Goal: Task Accomplishment & Management: Complete application form

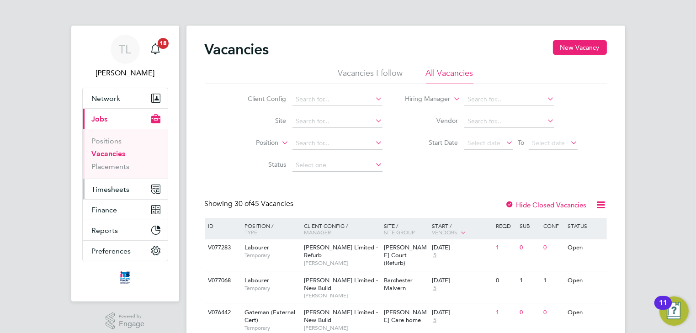
click at [101, 186] on span "Timesheets" at bounding box center [111, 189] width 38 height 9
click at [108, 191] on span "Timesheets" at bounding box center [111, 189] width 38 height 9
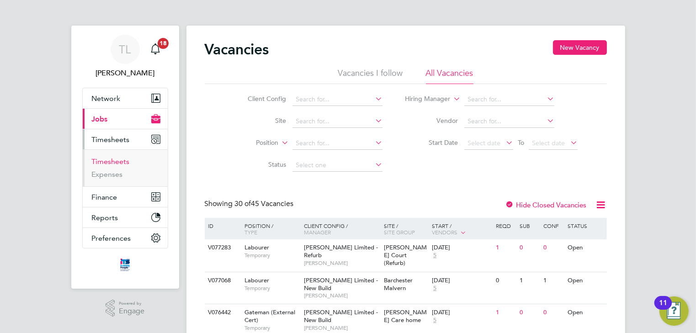
click at [109, 161] on link "Timesheets" at bounding box center [111, 161] width 38 height 9
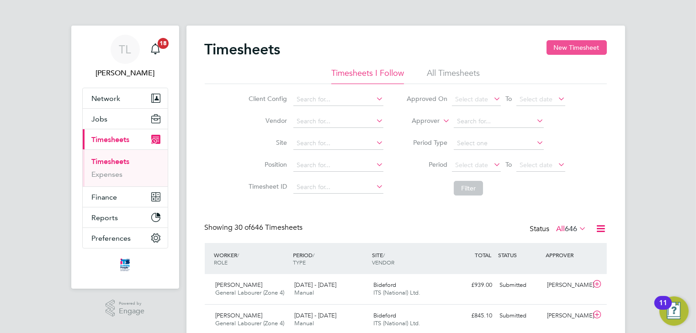
click at [559, 49] on button "New Timesheet" at bounding box center [576, 47] width 60 height 15
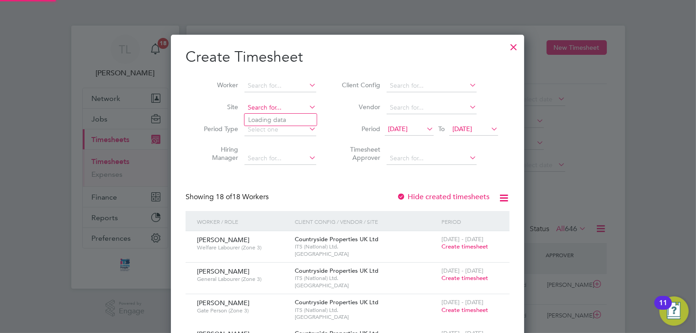
click at [263, 109] on input at bounding box center [280, 107] width 72 height 13
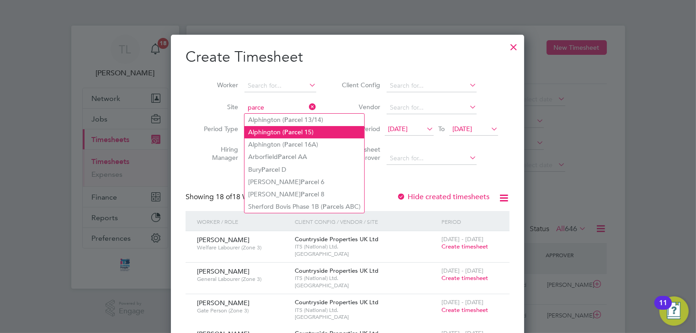
click at [263, 133] on li "Alphington ( Parce l 15)" at bounding box center [304, 132] width 120 height 12
type input "Alphington (Parcel 15)"
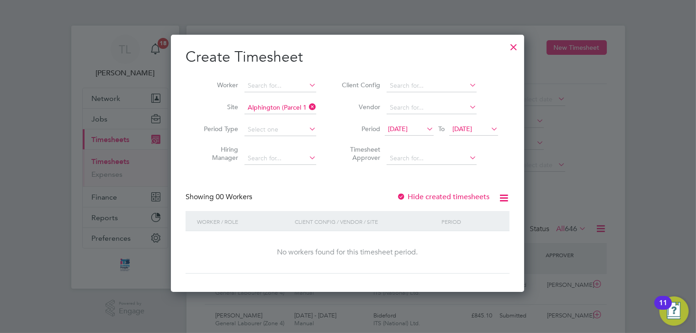
click at [408, 131] on span "[DATE]" at bounding box center [398, 129] width 20 height 8
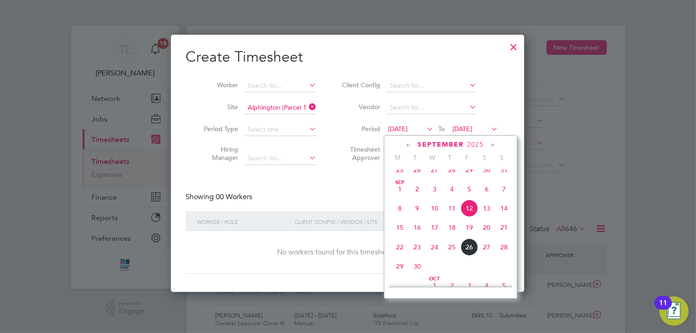
click at [400, 256] on span "22" at bounding box center [399, 246] width 17 height 17
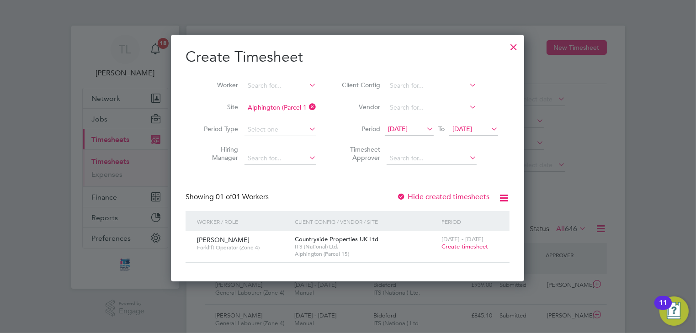
click at [448, 246] on span "Create timesheet" at bounding box center [464, 247] width 47 height 8
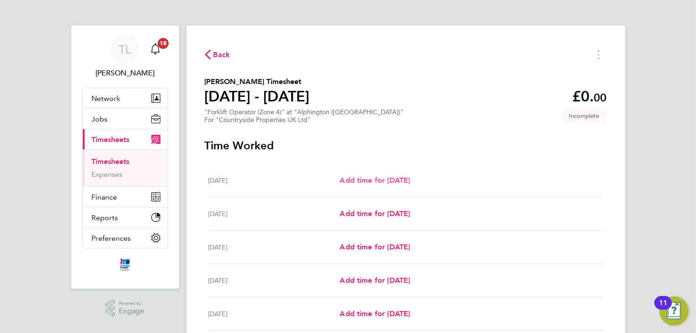
click at [376, 181] on span "Add time for [DATE]" at bounding box center [374, 180] width 70 height 9
select select "30"
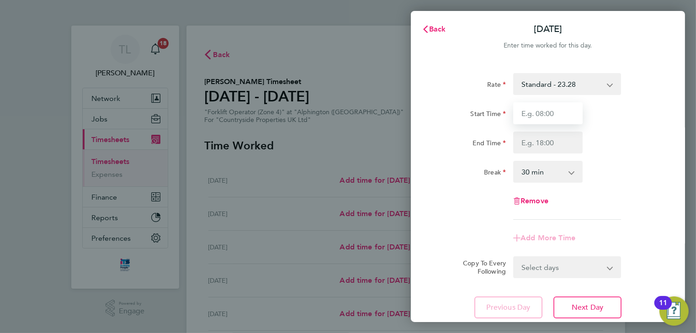
click at [541, 113] on input "Start Time" at bounding box center [547, 113] width 69 height 22
type input "07:30"
click at [543, 143] on input "End Time" at bounding box center [547, 143] width 69 height 22
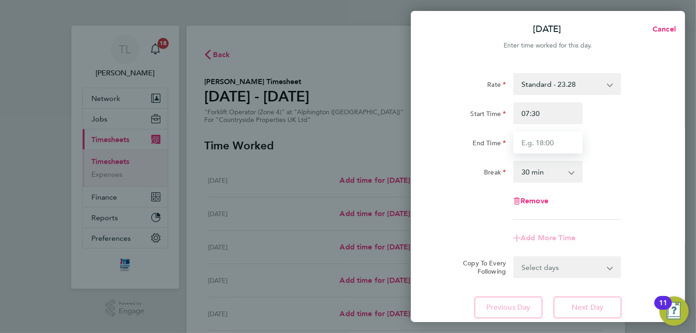
type input "17:00"
click at [550, 172] on select "0 min 15 min 30 min 45 min 60 min 75 min 90 min" at bounding box center [542, 172] width 57 height 20
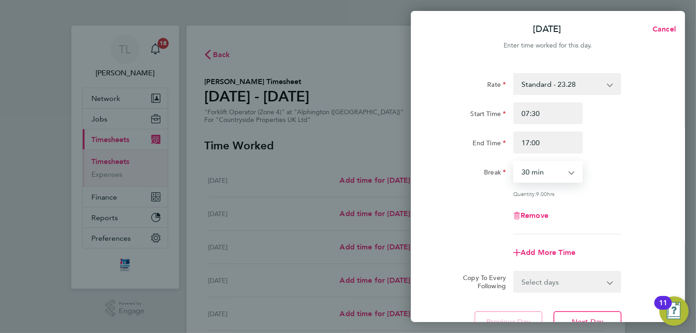
click at [514, 162] on select "0 min 15 min 30 min 45 min 60 min 75 min 90 min" at bounding box center [542, 172] width 57 height 20
click at [599, 284] on select "Select days Day Weekday (Mon-Fri) Weekend (Sat-Sun) [DATE] [DATE] [DATE] [DATE]…" at bounding box center [562, 282] width 96 height 20
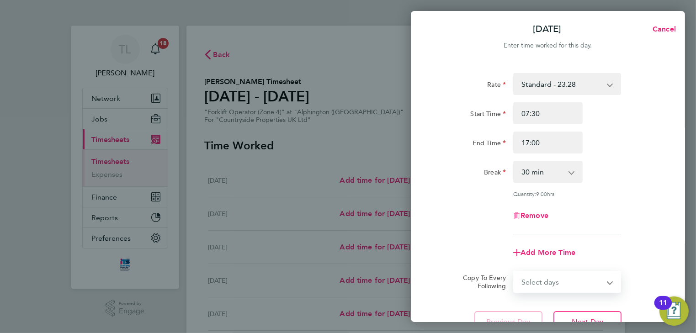
select select "WEEKDAY"
click at [514, 272] on select "Select days Day Weekday (Mon-Fri) Weekend (Sat-Sun) [DATE] [DATE] [DATE] [DATE]…" at bounding box center [562, 282] width 96 height 20
select select "[DATE]"
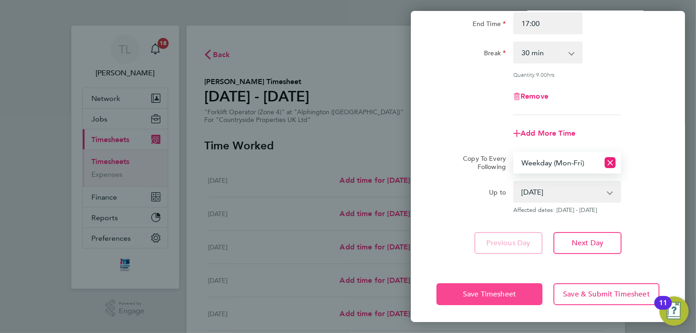
click at [501, 294] on span "Save Timesheet" at bounding box center [489, 294] width 53 height 9
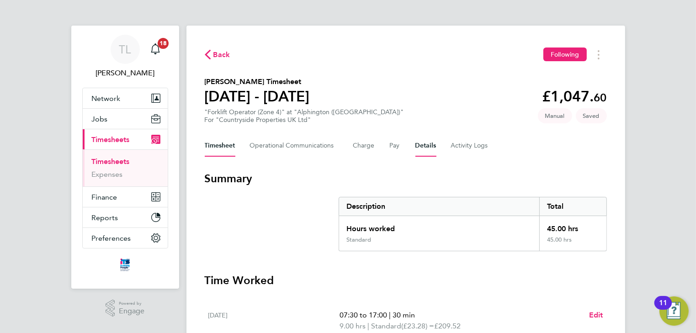
click at [426, 148] on button "Details" at bounding box center [425, 146] width 21 height 22
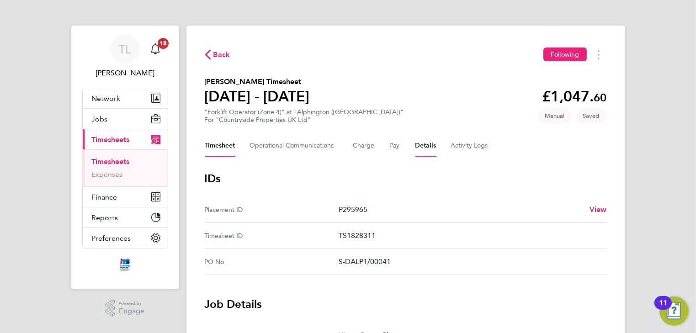
click at [224, 148] on button "Timesheet" at bounding box center [220, 146] width 31 height 22
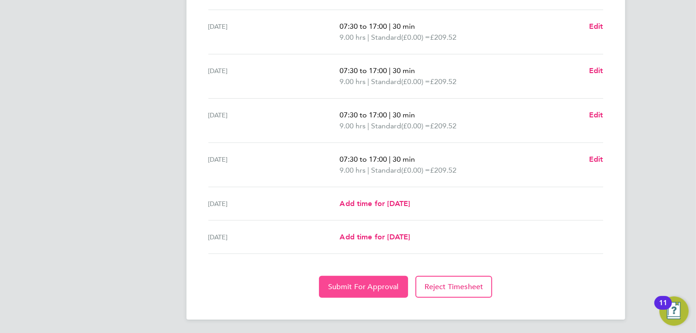
click at [375, 283] on span "Submit For Approval" at bounding box center [363, 286] width 71 height 9
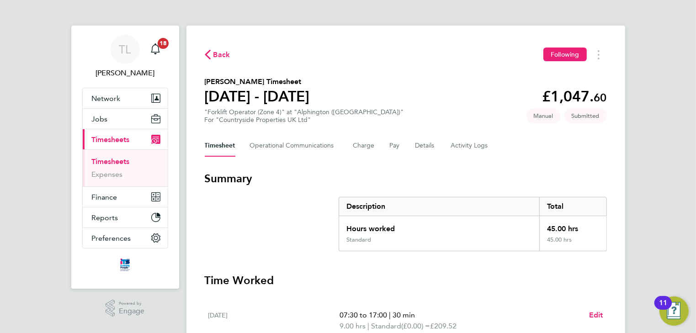
click at [221, 55] on span "Back" at bounding box center [221, 54] width 17 height 11
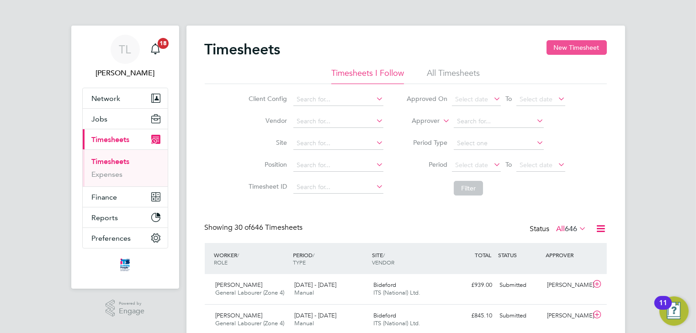
click at [574, 48] on button "New Timesheet" at bounding box center [576, 47] width 60 height 15
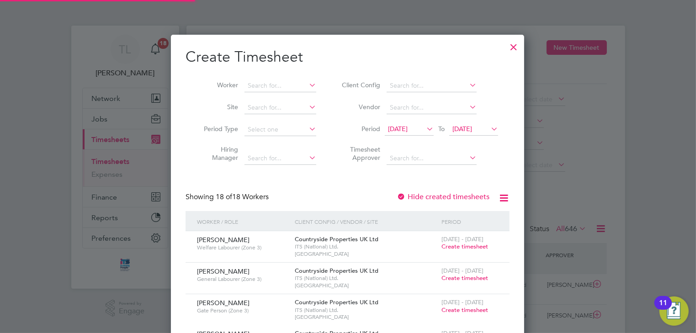
scroll to position [1061, 354]
click at [268, 111] on input at bounding box center [280, 107] width 72 height 13
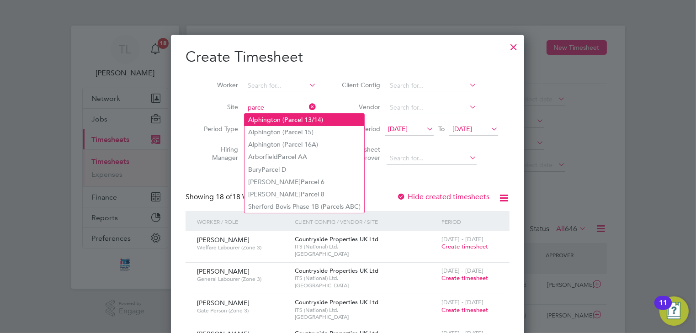
click at [265, 118] on li "Alphington ( Parce l 13/14)" at bounding box center [304, 120] width 120 height 12
type input "Alphington (Parcel 13/14)"
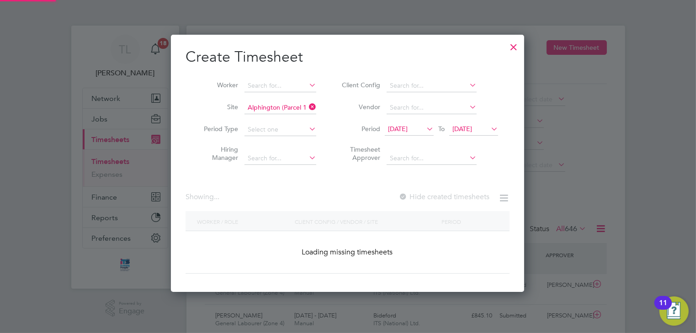
scroll to position [246, 354]
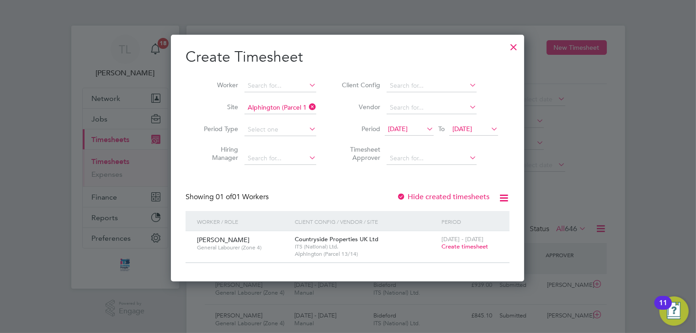
click at [424, 128] on icon at bounding box center [424, 128] width 0 height 13
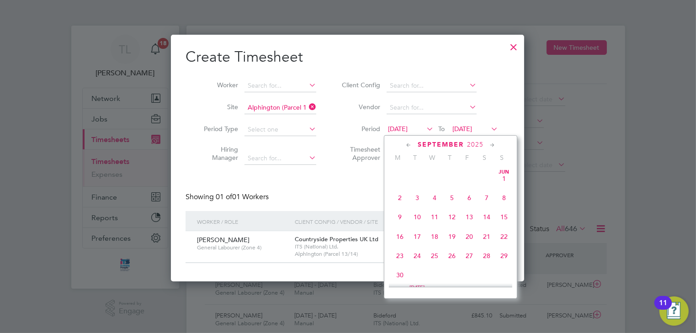
scroll to position [298, 0]
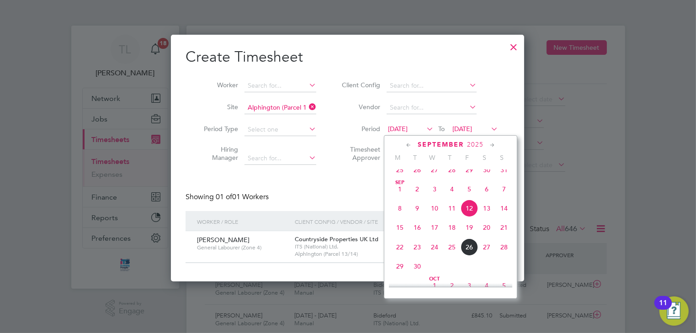
click at [400, 256] on span "22" at bounding box center [399, 246] width 17 height 17
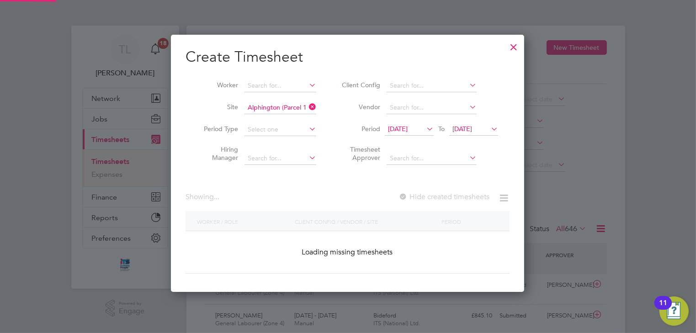
scroll to position [246, 354]
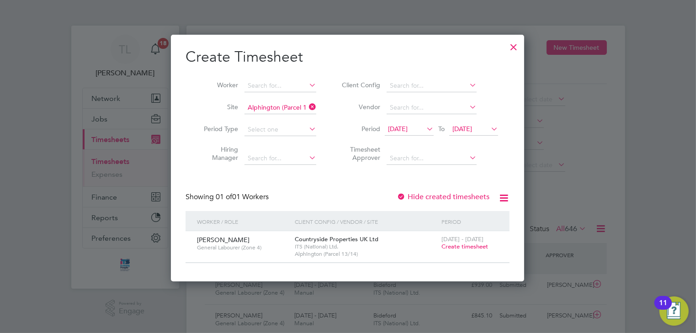
click at [447, 248] on span "Create timesheet" at bounding box center [464, 247] width 47 height 8
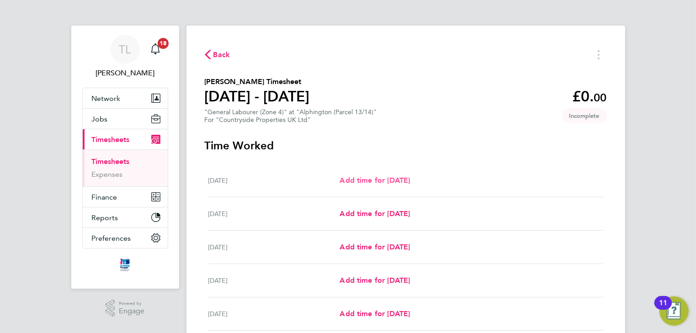
click at [366, 181] on span "Add time for [DATE]" at bounding box center [374, 180] width 70 height 9
select select "30"
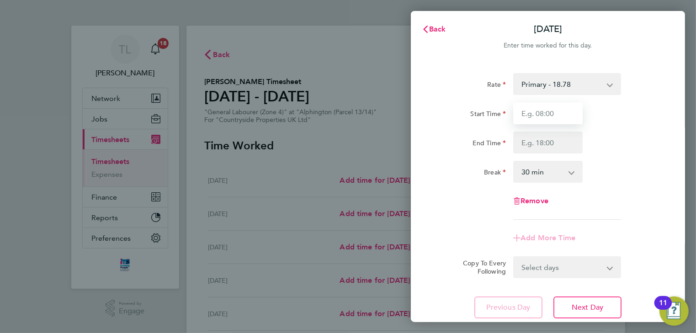
click at [547, 115] on input "Start Time" at bounding box center [547, 113] width 69 height 22
type input "07:30"
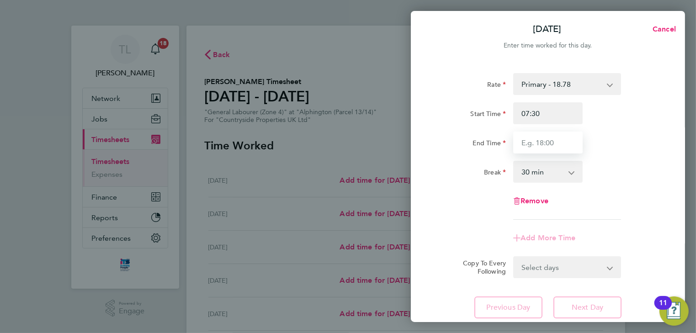
click at [547, 142] on input "End Time" at bounding box center [547, 143] width 69 height 22
type input "17:00"
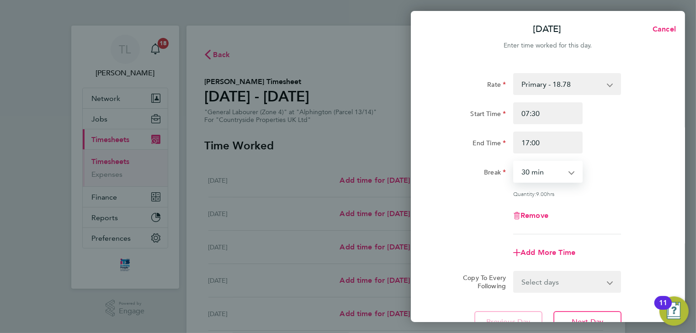
click at [551, 171] on select "0 min 15 min 30 min 45 min 60 min 75 min 90 min" at bounding box center [542, 172] width 57 height 20
click at [514, 162] on select "0 min 15 min 30 min 45 min 60 min 75 min 90 min" at bounding box center [542, 172] width 57 height 20
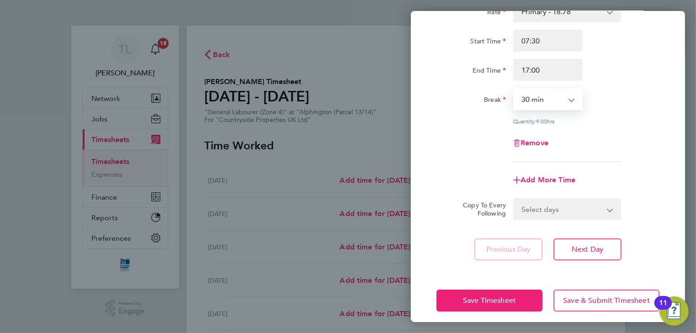
scroll to position [73, 0]
click at [607, 206] on select "Select days Day Weekday (Mon-Fri) Weekend (Sat-Sun) [DATE] [DATE] [DATE] [DATE]…" at bounding box center [562, 209] width 96 height 20
select select "WEEKDAY"
click at [514, 199] on select "Select days Day Weekday (Mon-Fri) Weekend (Sat-Sun) [DATE] [DATE] [DATE] [DATE]…" at bounding box center [562, 209] width 96 height 20
select select "[DATE]"
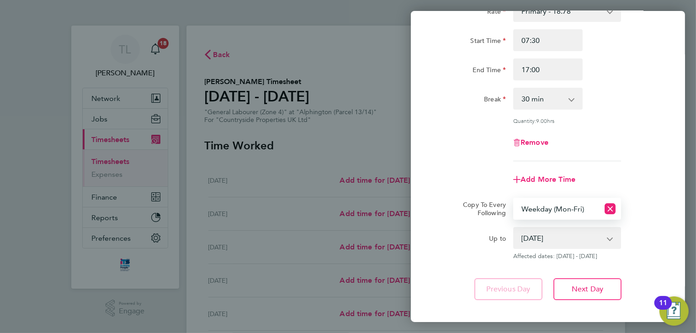
scroll to position [119, 0]
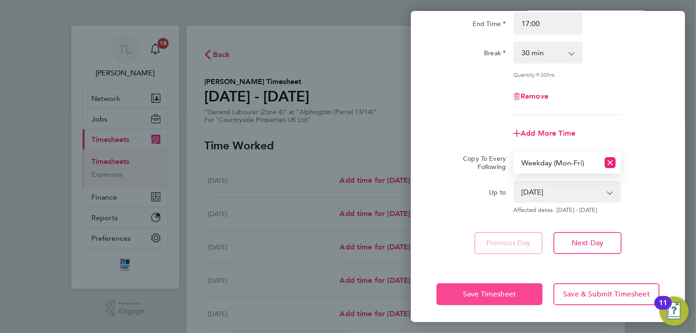
click at [482, 291] on span "Save Timesheet" at bounding box center [489, 294] width 53 height 9
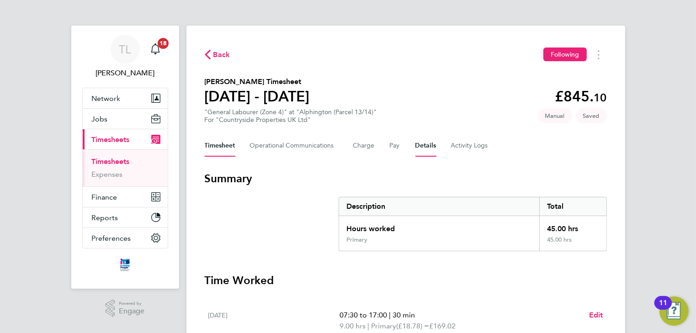
click at [427, 144] on button "Details" at bounding box center [425, 146] width 21 height 22
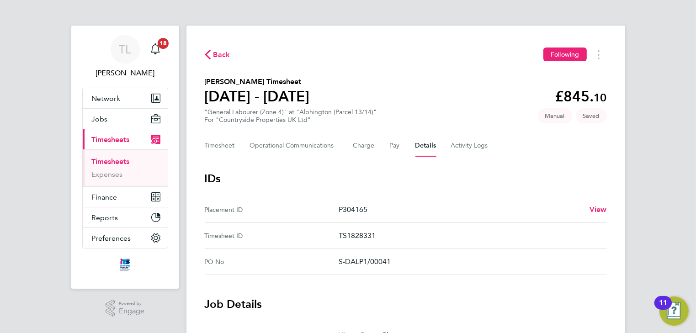
click at [225, 55] on span "Back" at bounding box center [221, 54] width 17 height 11
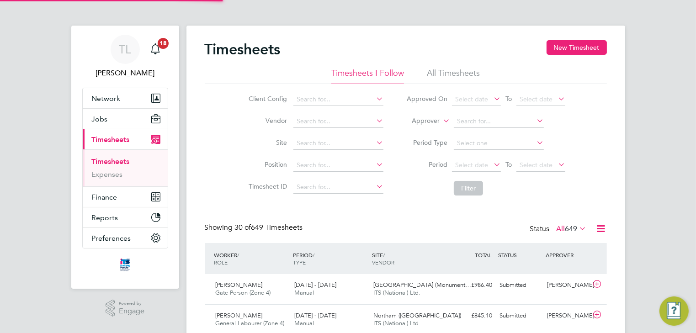
scroll to position [23, 79]
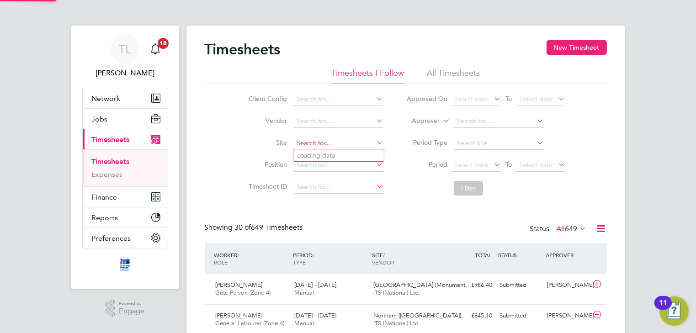
click at [313, 138] on input at bounding box center [338, 143] width 90 height 13
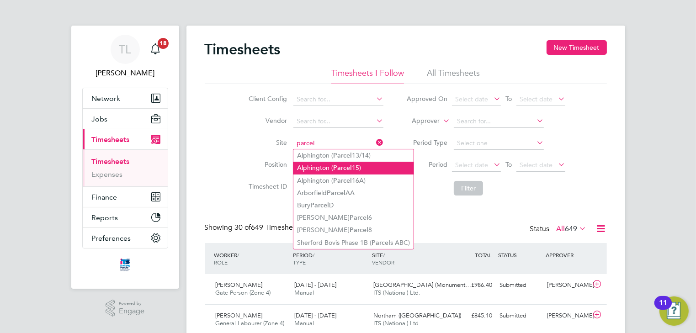
click at [312, 170] on li "Alphington ( Parcel 15)" at bounding box center [353, 168] width 120 height 12
type input "Alphington (Parcel 15)"
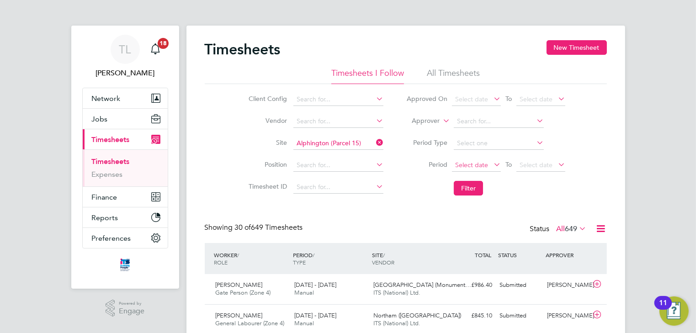
click at [476, 166] on span "Select date" at bounding box center [471, 165] width 33 height 8
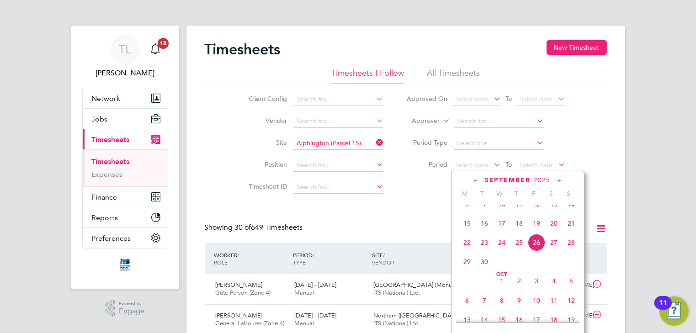
click at [466, 251] on span "22" at bounding box center [466, 242] width 17 height 17
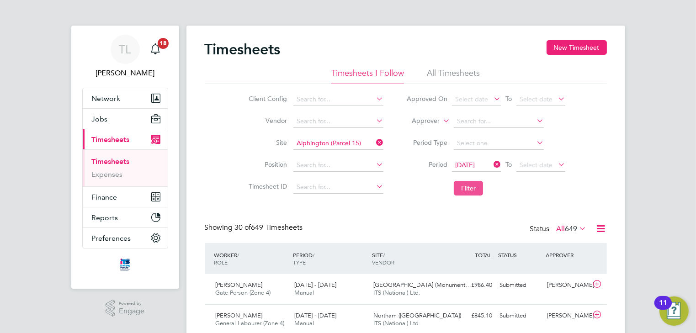
click at [468, 189] on button "Filter" at bounding box center [468, 188] width 29 height 15
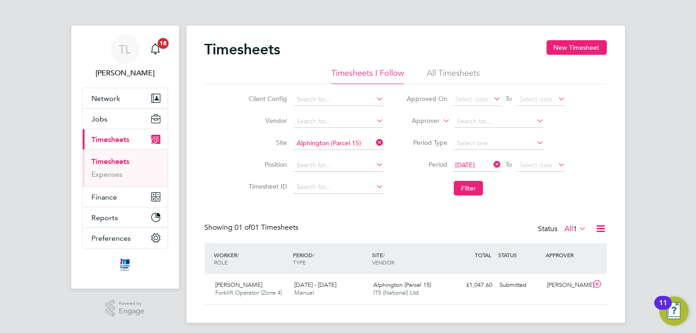
click at [374, 143] on icon at bounding box center [374, 142] width 0 height 13
click at [339, 146] on input at bounding box center [338, 143] width 90 height 13
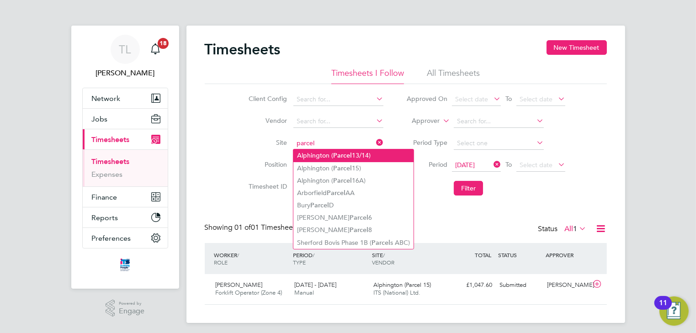
click at [338, 154] on b "Parcel" at bounding box center [342, 156] width 19 height 8
type input "Alphington (Parcel 13/14)"
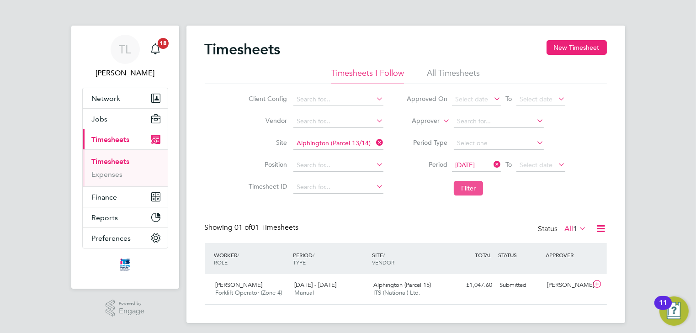
click at [471, 188] on button "Filter" at bounding box center [468, 188] width 29 height 15
click at [596, 285] on icon at bounding box center [596, 284] width 11 height 7
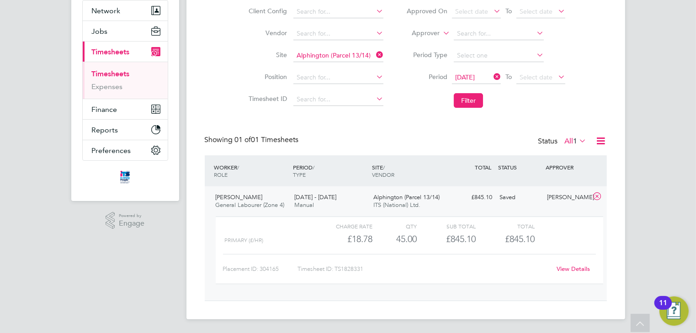
click at [565, 269] on link "View Details" at bounding box center [572, 269] width 33 height 8
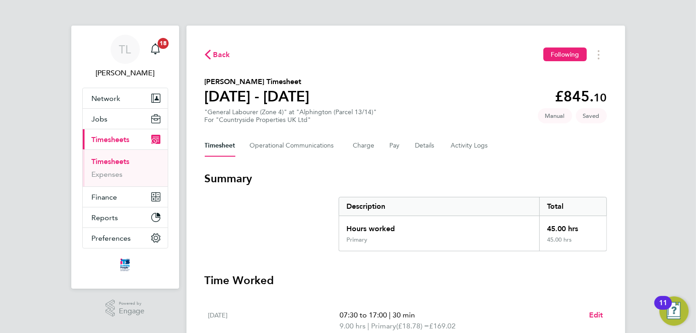
scroll to position [73, 0]
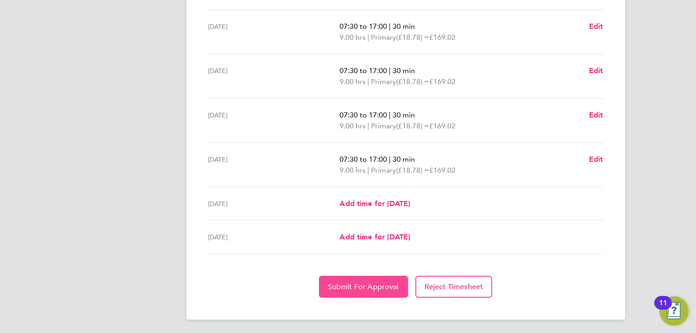
click at [379, 287] on span "Submit For Approval" at bounding box center [363, 286] width 71 height 9
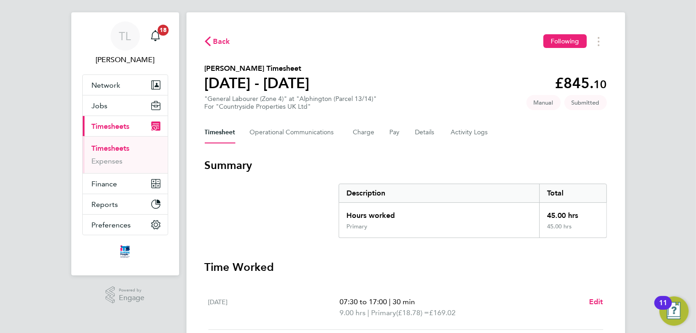
scroll to position [0, 0]
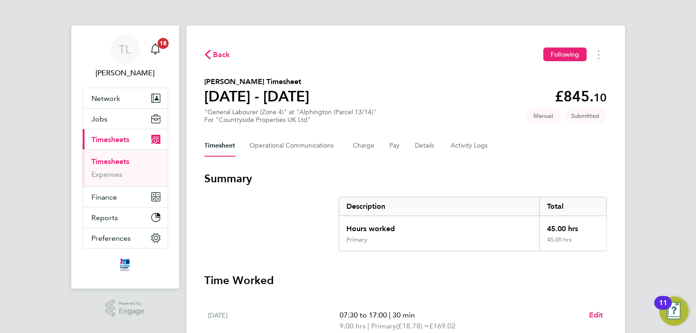
click at [220, 55] on span "Back" at bounding box center [221, 54] width 17 height 11
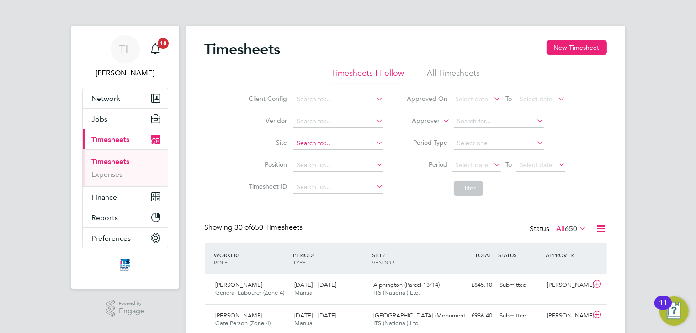
click at [305, 140] on input at bounding box center [338, 143] width 90 height 13
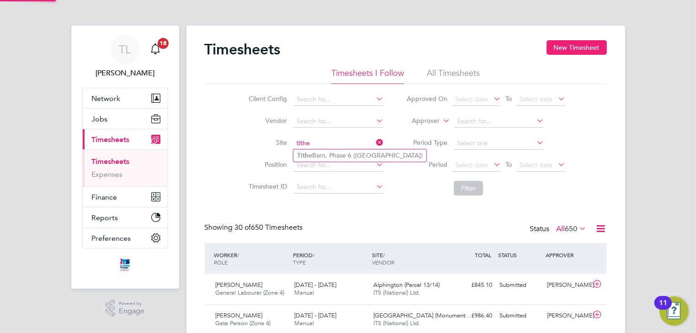
type input "tithe"
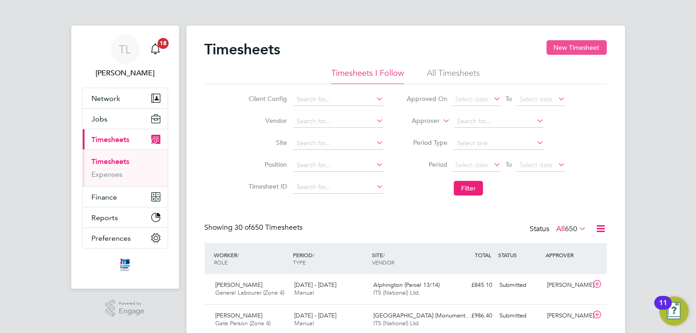
click at [578, 47] on button "New Timesheet" at bounding box center [576, 47] width 60 height 15
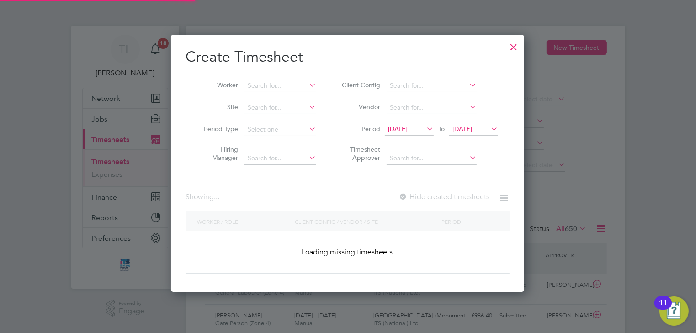
scroll to position [1061, 354]
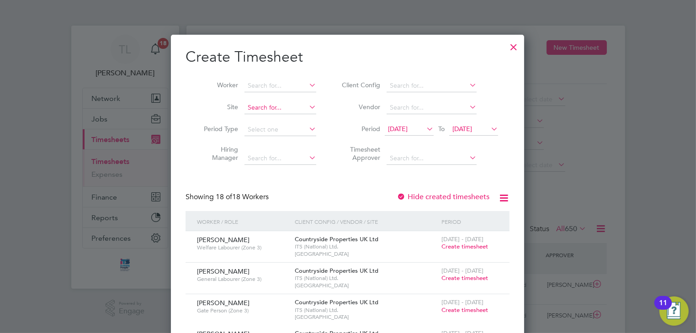
click at [269, 110] on input at bounding box center [280, 107] width 72 height 13
type input "tithe"
click at [393, 127] on span "[DATE]" at bounding box center [398, 129] width 20 height 8
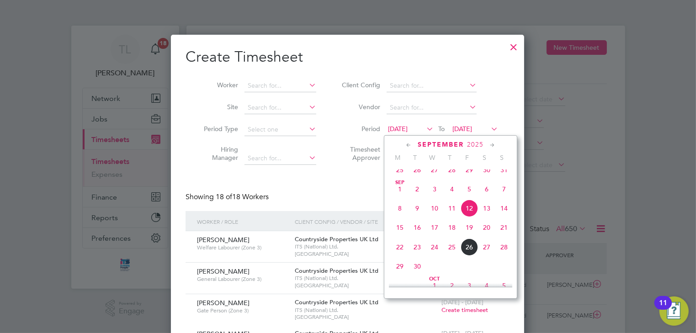
click at [398, 256] on span "22" at bounding box center [399, 246] width 17 height 17
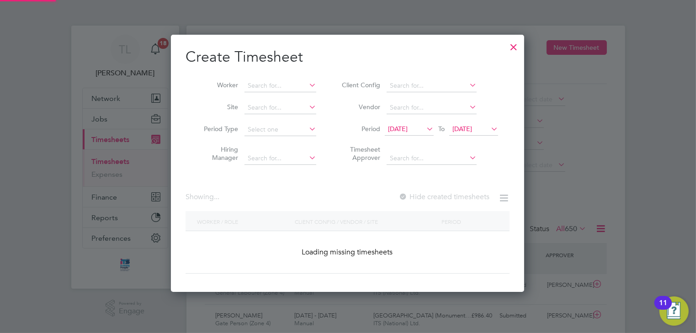
scroll to position [1186, 354]
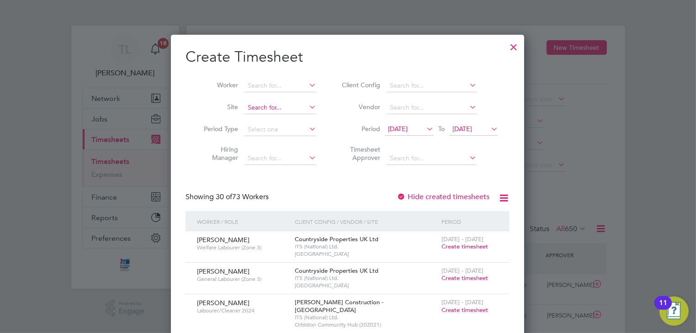
click at [265, 109] on input at bounding box center [280, 107] width 72 height 13
click at [261, 122] on b "Tithe" at bounding box center [255, 120] width 15 height 8
type input "Tithe Barn, Phase 6 ([GEOGRAPHIC_DATA])"
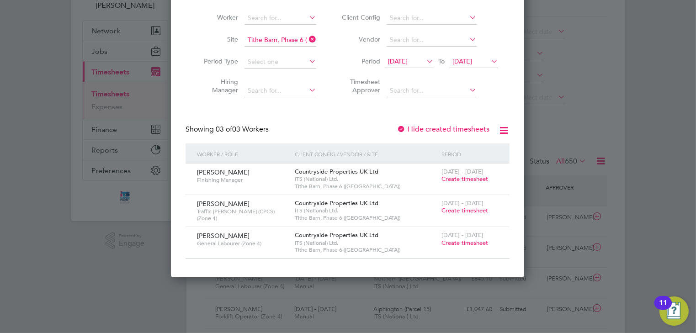
scroll to position [73, 0]
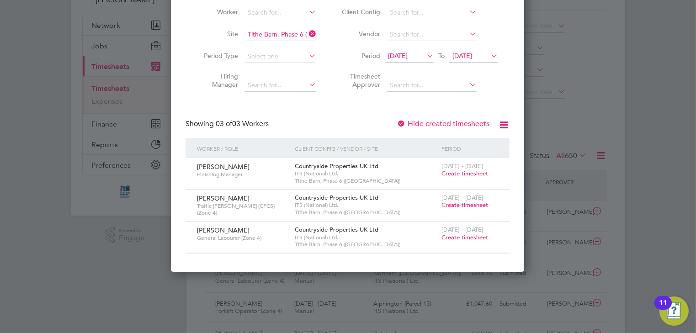
click at [451, 205] on span "Create timesheet" at bounding box center [464, 205] width 47 height 8
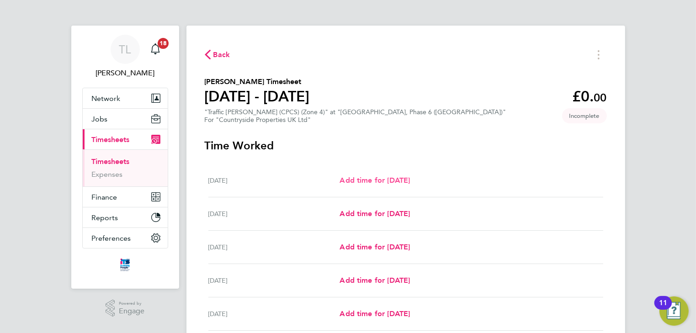
click at [378, 182] on span "Add time for [DATE]" at bounding box center [374, 180] width 70 height 9
select select "30"
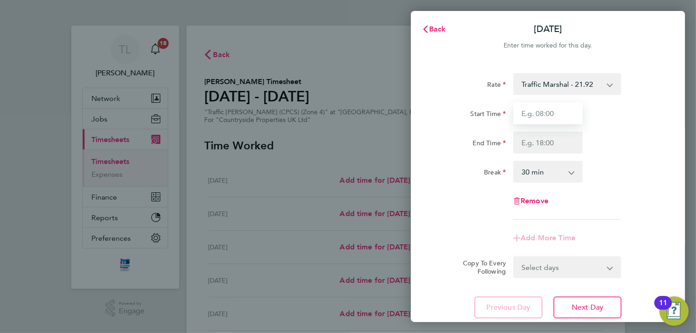
click at [547, 114] on input "Start Time" at bounding box center [547, 113] width 69 height 22
type input "07:30"
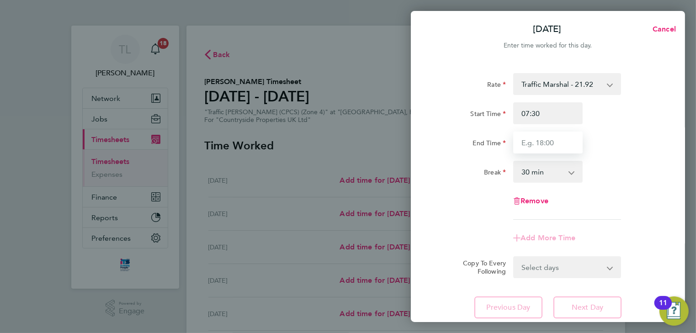
click at [538, 140] on input "End Time" at bounding box center [547, 143] width 69 height 22
type input "17:00"
click at [542, 170] on select "0 min 15 min 30 min 45 min 60 min 75 min 90 min" at bounding box center [542, 172] width 57 height 20
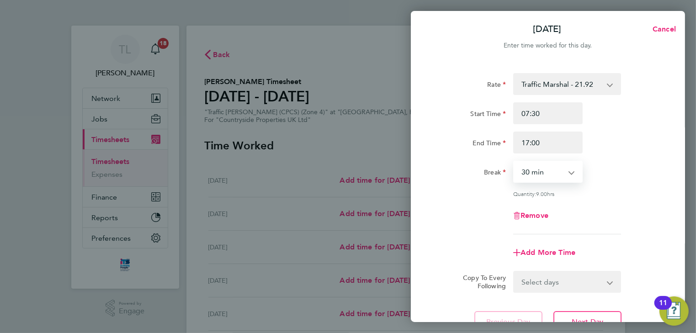
click at [514, 162] on select "0 min 15 min 30 min 45 min 60 min 75 min 90 min" at bounding box center [542, 172] width 57 height 20
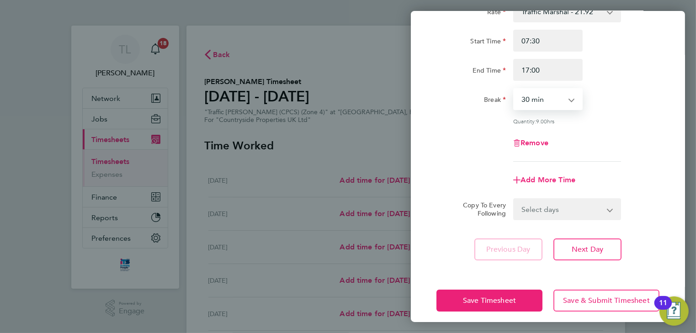
scroll to position [73, 0]
click at [565, 205] on select "Select days Day Weekday (Mon-Fri) Weekend (Sat-Sun) [DATE] [DATE] [DATE] [DATE]…" at bounding box center [562, 209] width 96 height 20
select select "WEEKDAY"
click at [514, 199] on select "Select days Day Weekday (Mon-Fri) Weekend (Sat-Sun) [DATE] [DATE] [DATE] [DATE]…" at bounding box center [562, 209] width 96 height 20
select select "[DATE]"
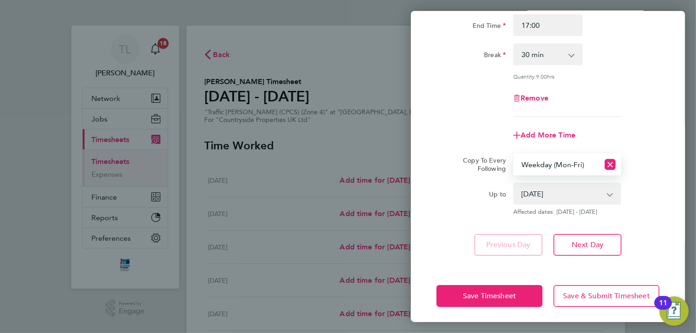
scroll to position [119, 0]
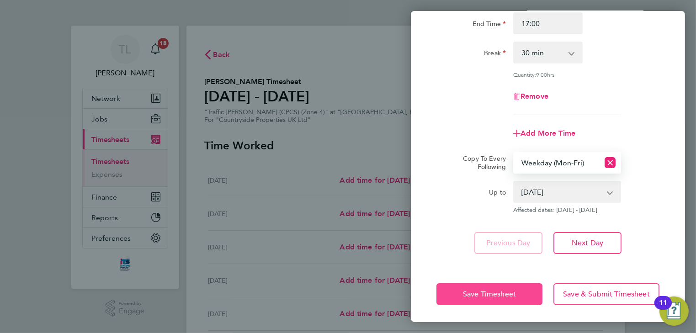
click at [506, 296] on span "Save Timesheet" at bounding box center [489, 294] width 53 height 9
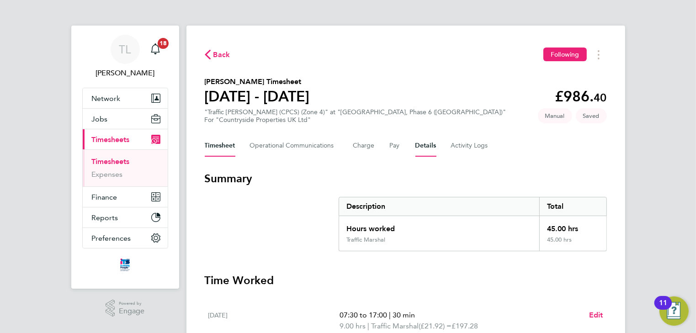
click at [420, 148] on button "Details" at bounding box center [425, 146] width 21 height 22
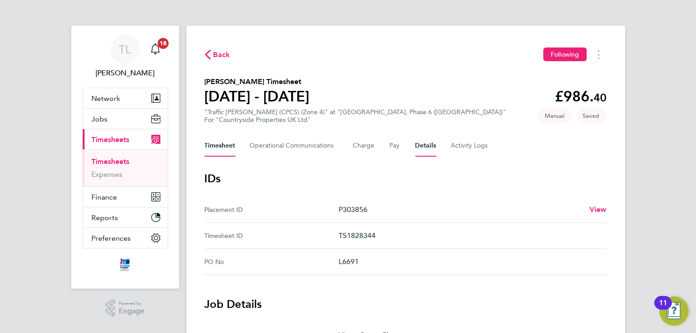
click at [225, 146] on button "Timesheet" at bounding box center [220, 146] width 31 height 22
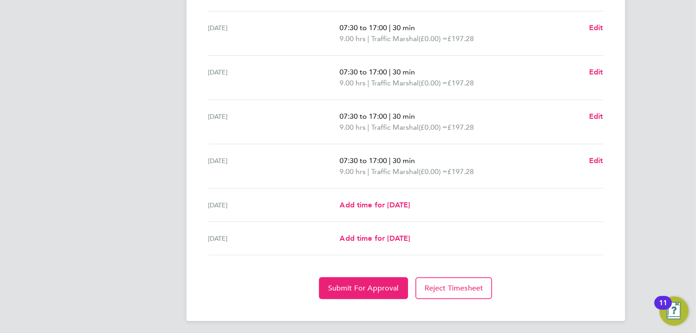
scroll to position [333, 0]
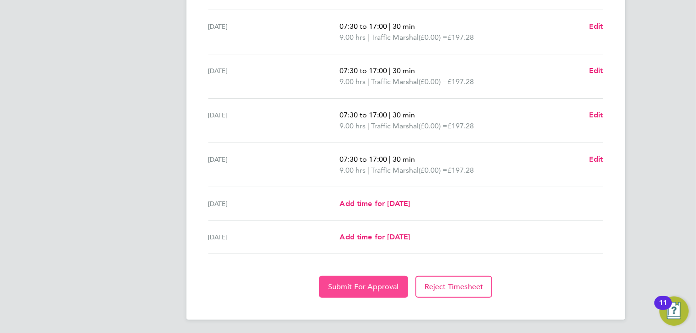
click at [354, 291] on button "Submit For Approval" at bounding box center [363, 287] width 89 height 22
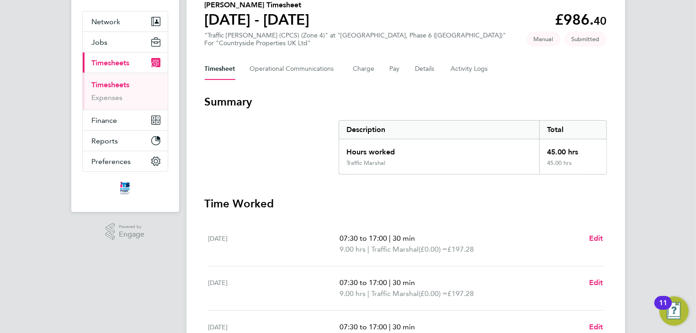
scroll to position [40, 0]
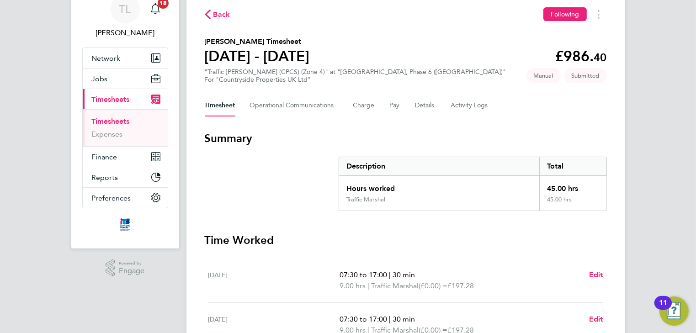
click at [225, 17] on span "Back" at bounding box center [221, 14] width 17 height 11
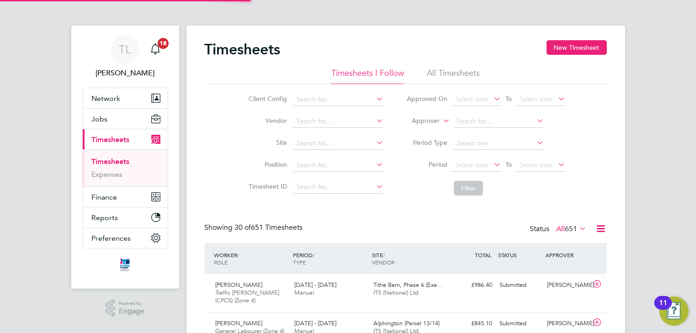
scroll to position [4, 5]
click at [580, 48] on button "New Timesheet" at bounding box center [576, 47] width 60 height 15
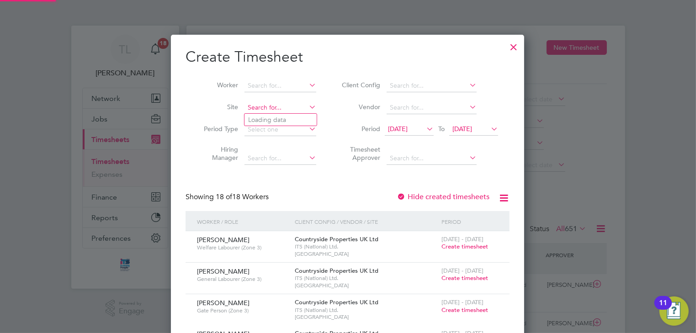
click at [270, 108] on input at bounding box center [280, 107] width 72 height 13
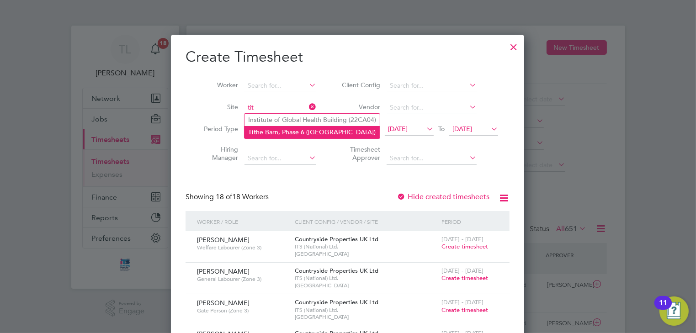
click at [277, 130] on li "Tit he Barn, Phase 6 ([GEOGRAPHIC_DATA])" at bounding box center [311, 132] width 135 height 12
type input "Tithe Barn, Phase 6 ([GEOGRAPHIC_DATA])"
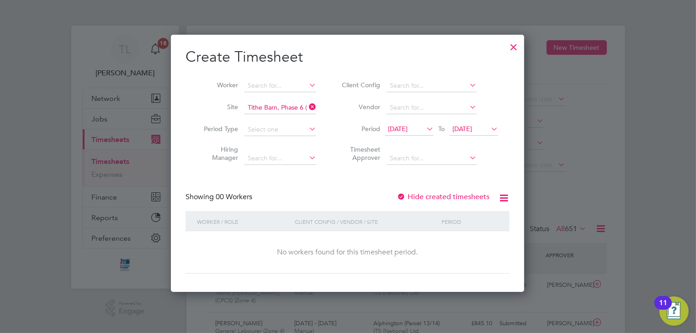
click at [400, 130] on span "[DATE]" at bounding box center [398, 129] width 20 height 8
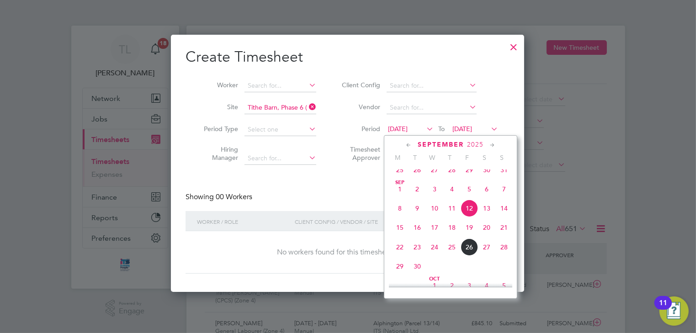
click at [400, 256] on span "22" at bounding box center [399, 246] width 17 height 17
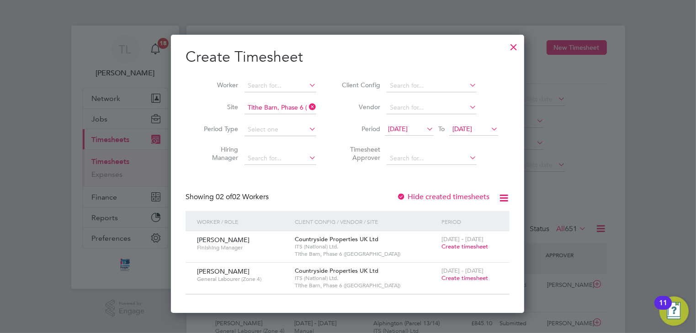
click at [464, 247] on span "Create timesheet" at bounding box center [464, 247] width 47 height 8
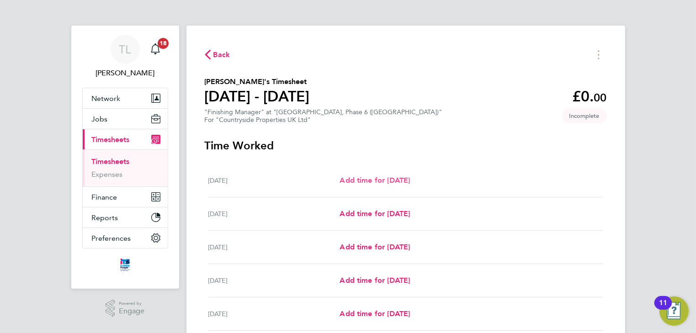
click at [364, 180] on span "Add time for [DATE]" at bounding box center [374, 180] width 70 height 9
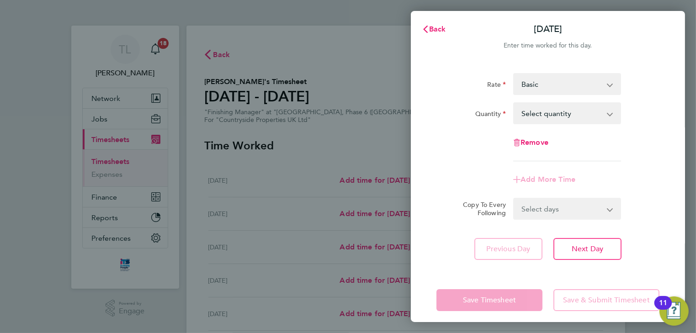
click at [572, 88] on select "Basic Finishing [PERSON_NAME] - 24.29" at bounding box center [561, 84] width 95 height 20
select select "30"
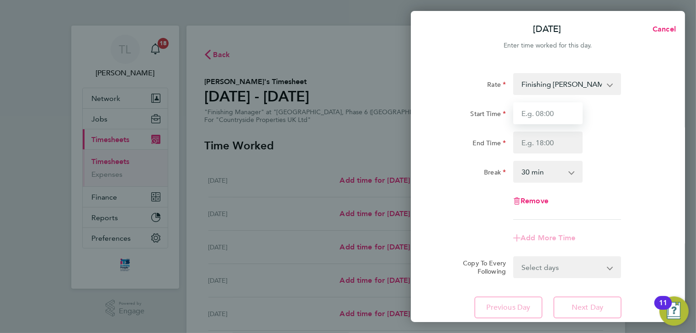
click at [563, 117] on input "Start Time" at bounding box center [547, 113] width 69 height 22
type input "07:00"
click at [548, 141] on input "End Time" at bounding box center [547, 143] width 69 height 22
type input "17:30"
click at [553, 173] on select "0 min 15 min 30 min 45 min 60 min 75 min 90 min" at bounding box center [542, 172] width 57 height 20
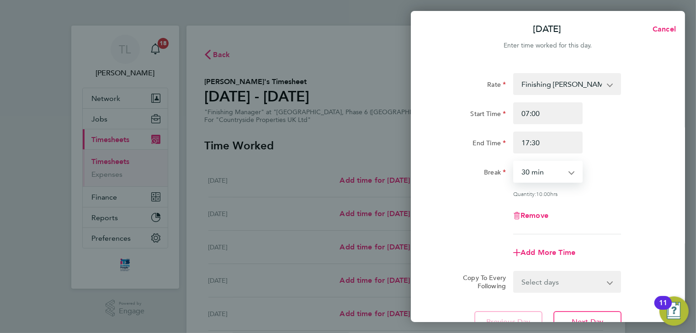
click at [514, 162] on select "0 min 15 min 30 min 45 min 60 min 75 min 90 min" at bounding box center [542, 172] width 57 height 20
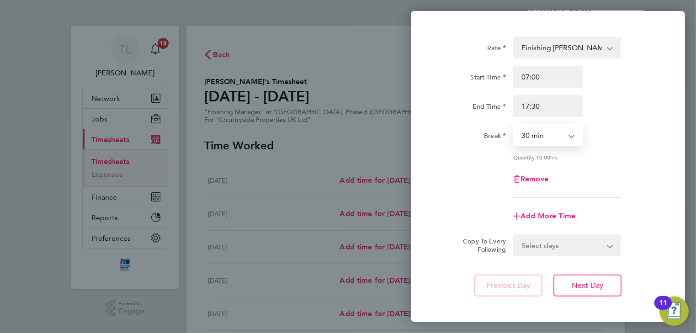
click at [595, 246] on select "Select days Day [DATE] [DATE] [DATE] [DATE]" at bounding box center [562, 245] width 96 height 20
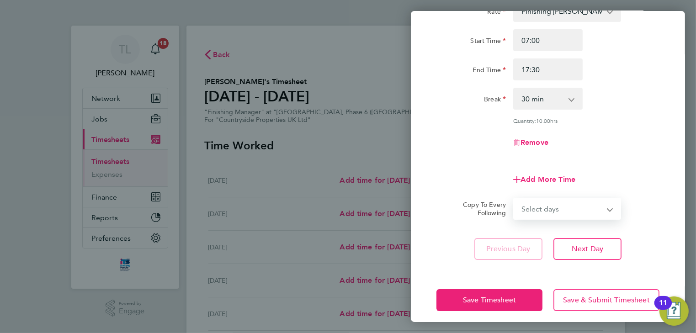
click at [602, 208] on select "Select days Day [DATE] [DATE] [DATE] [DATE]" at bounding box center [562, 209] width 96 height 20
select select "TUE"
click at [514, 199] on select "Select days Day [DATE] [DATE] [DATE] [DATE]" at bounding box center [562, 209] width 96 height 20
select select "[DATE]"
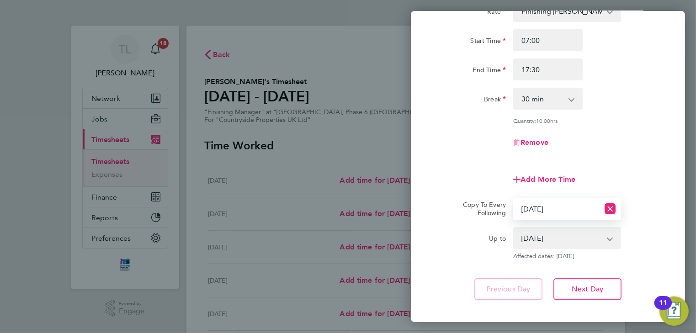
click at [611, 240] on app-icon-cross-button at bounding box center [614, 238] width 11 height 20
click at [589, 237] on select "[DATE] [DATE] [DATE] [DATE]" at bounding box center [561, 238] width 95 height 20
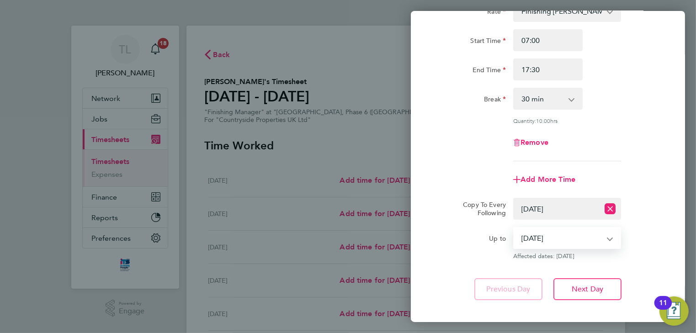
click at [514, 228] on select "[DATE] [DATE] [DATE] [DATE]" at bounding box center [561, 238] width 95 height 20
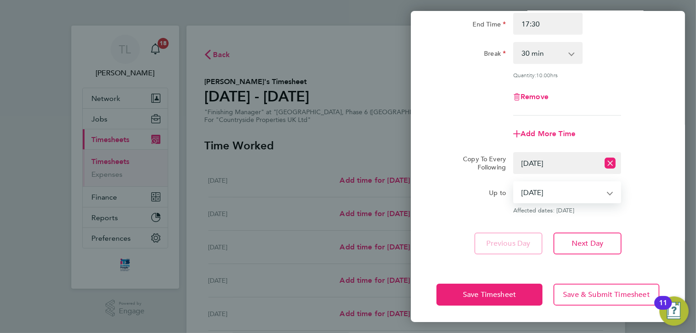
scroll to position [119, 0]
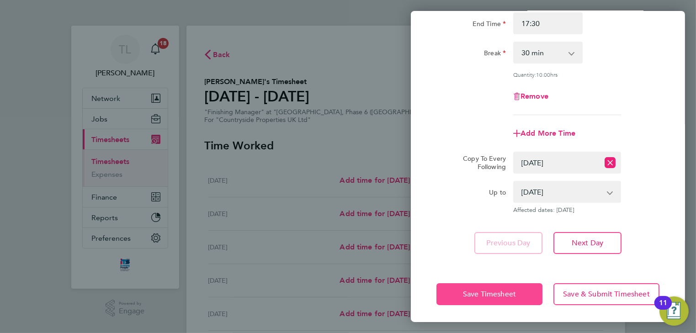
click at [508, 292] on span "Save Timesheet" at bounding box center [489, 294] width 53 height 9
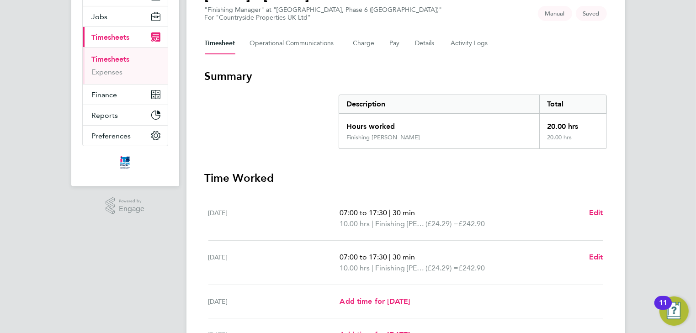
scroll to position [146, 0]
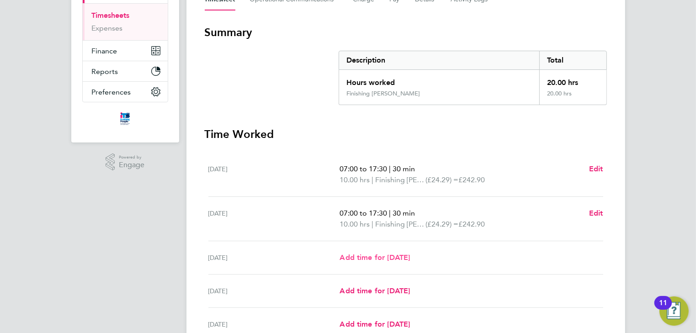
click at [392, 256] on span "Add time for [DATE]" at bounding box center [374, 257] width 70 height 9
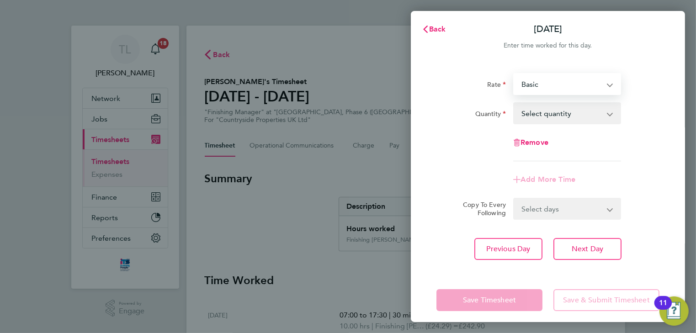
click at [541, 81] on select "Basic Finishing [PERSON_NAME] - 24.29" at bounding box center [561, 84] width 95 height 20
select select "30"
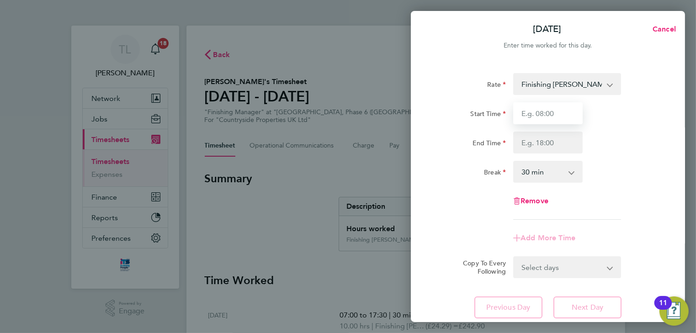
click at [548, 113] on input "Start Time" at bounding box center [547, 113] width 69 height 22
type input "07:30"
click at [546, 115] on input "07:30" at bounding box center [547, 113] width 69 height 22
click at [541, 111] on input "07:30" at bounding box center [547, 113] width 69 height 22
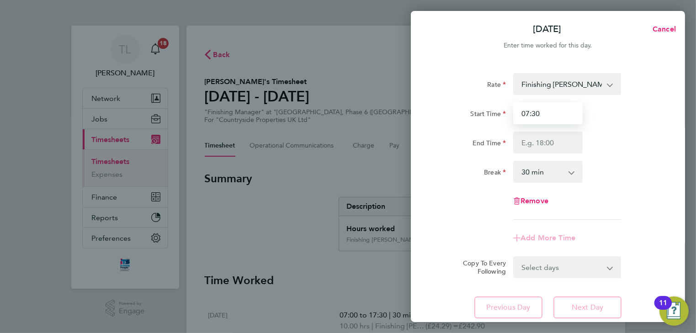
drag, startPoint x: 541, startPoint y: 111, endPoint x: 522, endPoint y: 113, distance: 19.2
click at [522, 113] on input "07:30" at bounding box center [547, 113] width 69 height 22
click at [542, 117] on input "Start Time" at bounding box center [547, 113] width 69 height 22
type input "07:00"
click at [544, 143] on input "End Time" at bounding box center [547, 143] width 69 height 22
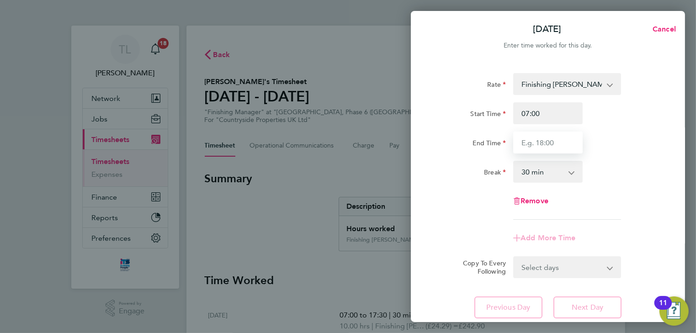
type input "17:30"
click at [546, 170] on select "0 min 15 min 30 min 45 min 60 min 75 min 90 min" at bounding box center [542, 172] width 57 height 20
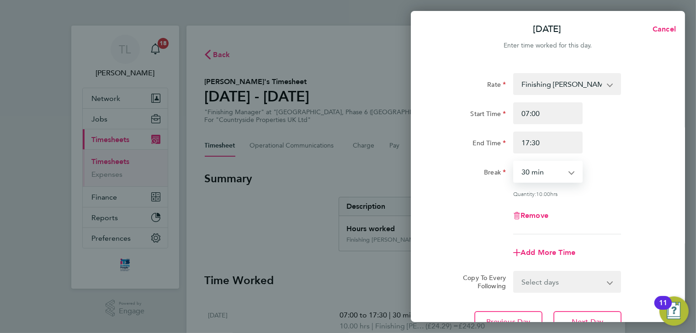
click at [514, 162] on select "0 min 15 min 30 min 45 min 60 min 75 min 90 min" at bounding box center [542, 172] width 57 height 20
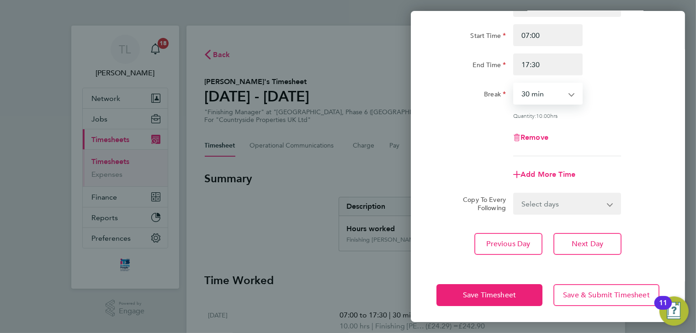
scroll to position [79, 0]
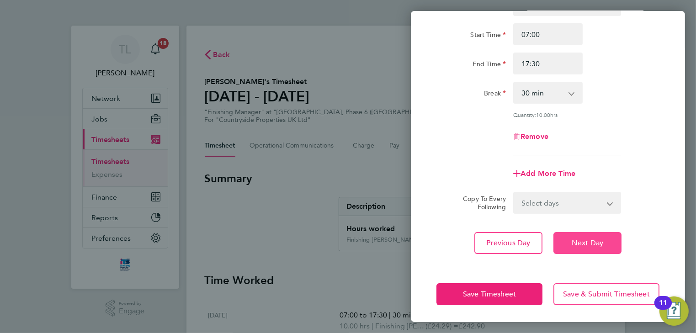
click at [582, 236] on button "Next Day" at bounding box center [587, 243] width 68 height 22
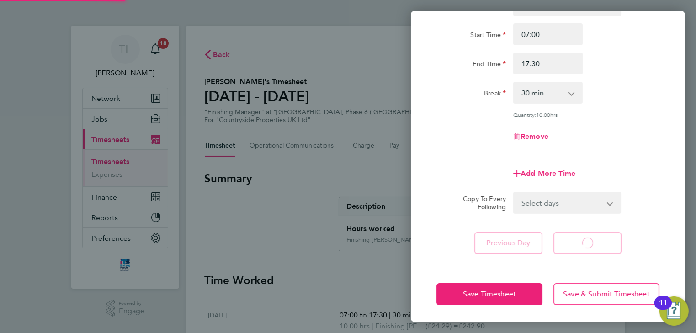
scroll to position [7, 0]
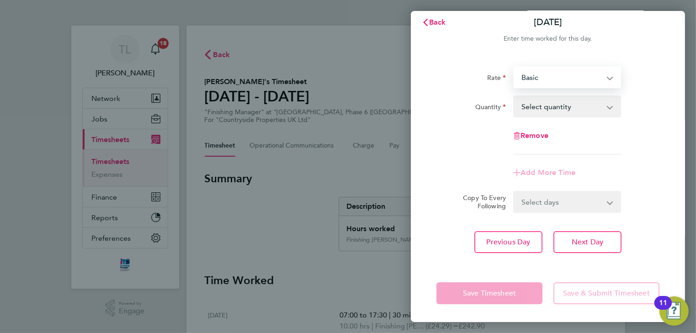
click at [561, 77] on select "Basic Finishing [PERSON_NAME] - 24.29" at bounding box center [561, 77] width 95 height 20
select select "30"
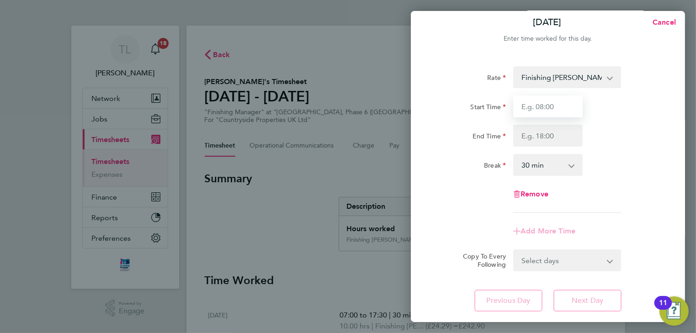
click at [551, 106] on input "Start Time" at bounding box center [547, 106] width 69 height 22
type input "07:00"
click at [545, 137] on input "End Time" at bounding box center [547, 136] width 69 height 22
type input "17:30"
click at [553, 164] on select "0 min 15 min 30 min 45 min 60 min 75 min 90 min" at bounding box center [542, 165] width 57 height 20
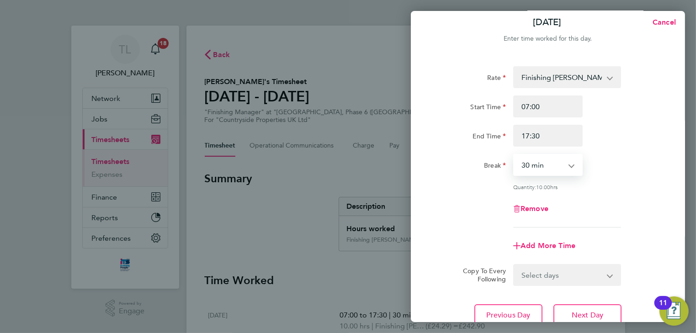
click at [514, 155] on select "0 min 15 min 30 min 45 min 60 min 75 min 90 min" at bounding box center [542, 165] width 57 height 20
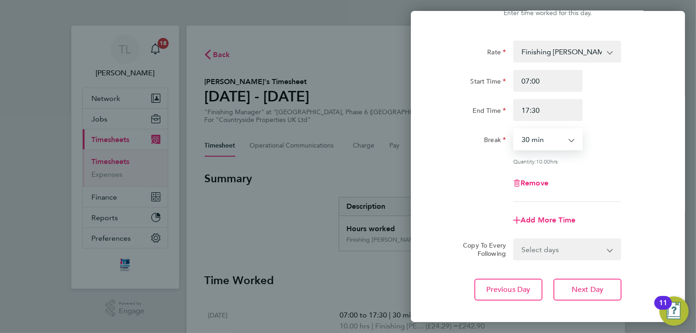
scroll to position [43, 0]
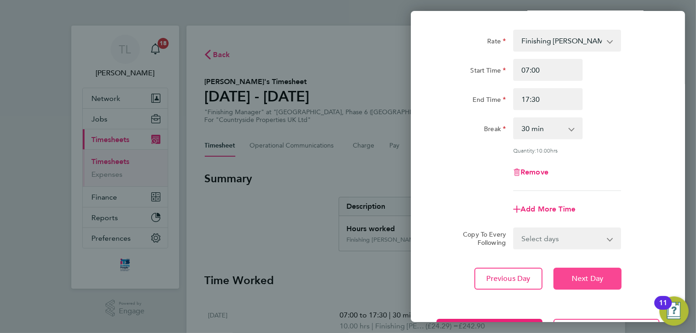
click at [579, 274] on span "Next Day" at bounding box center [588, 278] width 32 height 9
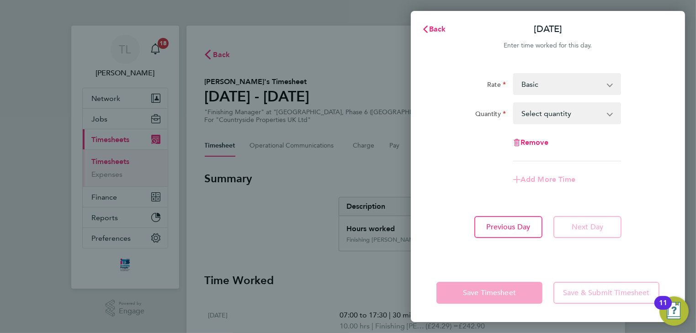
click at [570, 85] on select "Basic Finishing [PERSON_NAME] - 24.29" at bounding box center [561, 84] width 95 height 20
select select "30"
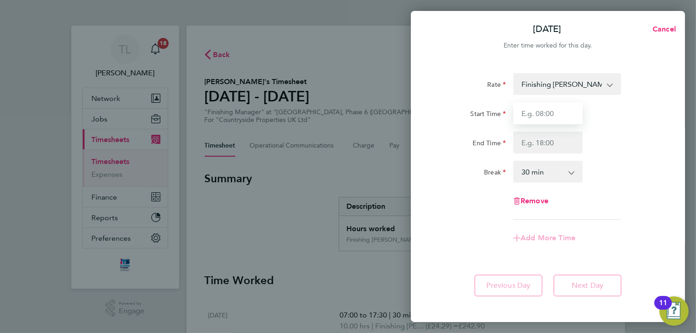
click at [562, 116] on input "Start Time" at bounding box center [547, 113] width 69 height 22
type input "07:00"
click at [554, 143] on input "End Time" at bounding box center [547, 143] width 69 height 22
type input "17:30"
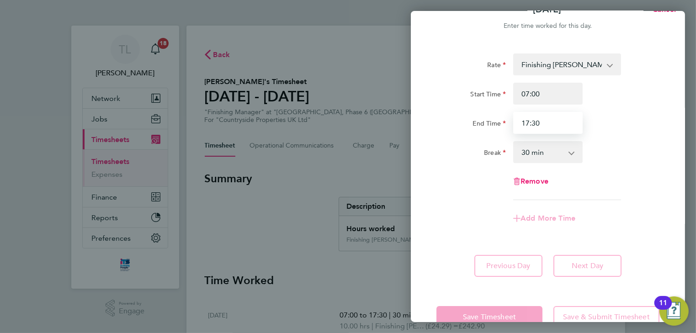
scroll to position [37, 0]
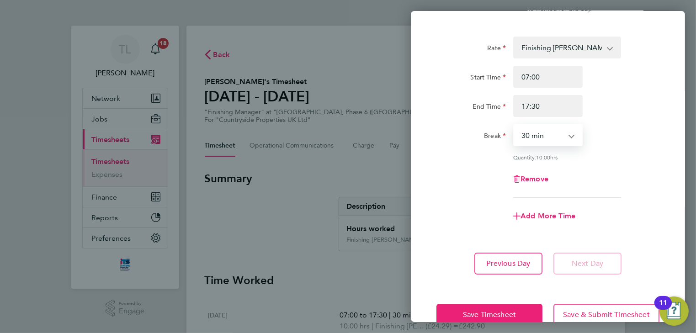
click at [559, 133] on select "0 min 15 min 30 min 45 min 60 min 75 min 90 min" at bounding box center [542, 135] width 57 height 20
click at [514, 125] on select "0 min 15 min 30 min 45 min 60 min 75 min 90 min" at bounding box center [542, 135] width 57 height 20
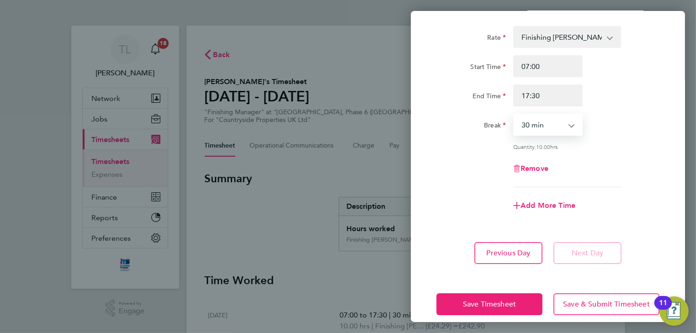
scroll to position [57, 0]
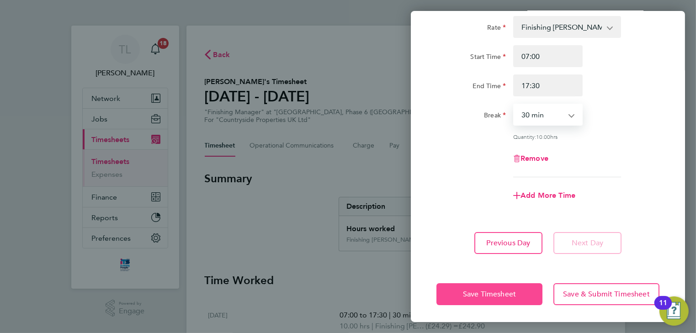
click at [514, 290] on span "Save Timesheet" at bounding box center [489, 294] width 53 height 9
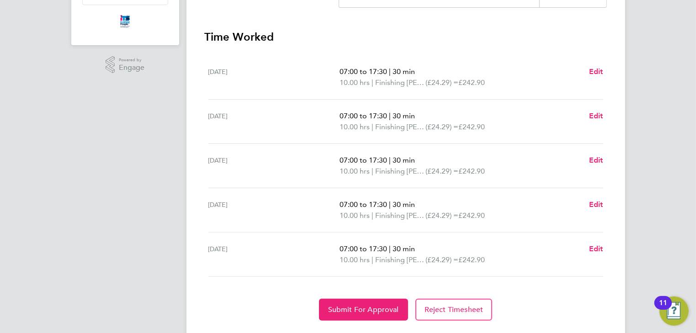
scroll to position [267, 0]
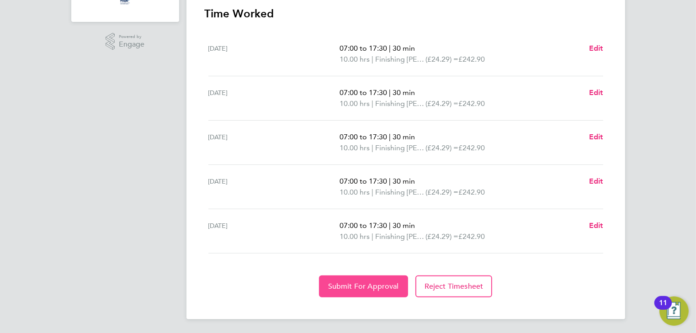
drag, startPoint x: 380, startPoint y: 290, endPoint x: 379, endPoint y: 295, distance: 4.8
click at [380, 291] on button "Submit For Approval" at bounding box center [363, 286] width 89 height 22
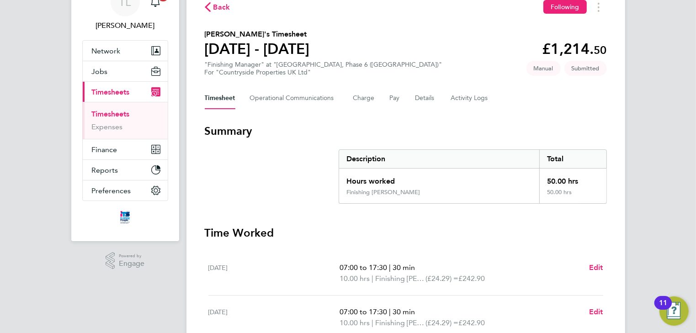
scroll to position [47, 0]
click at [109, 113] on link "Timesheets" at bounding box center [111, 114] width 38 height 9
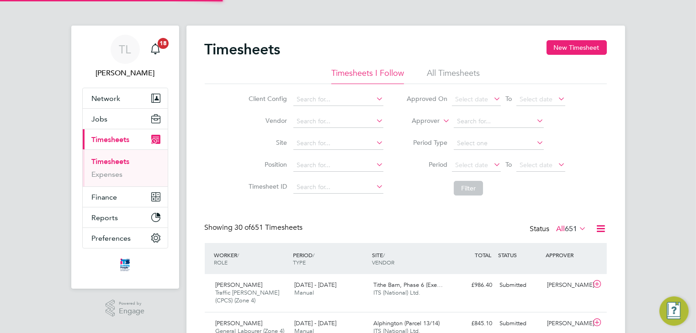
scroll to position [4, 5]
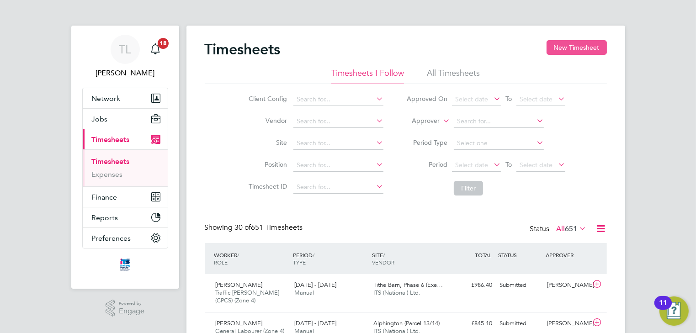
click at [589, 46] on button "New Timesheet" at bounding box center [576, 47] width 60 height 15
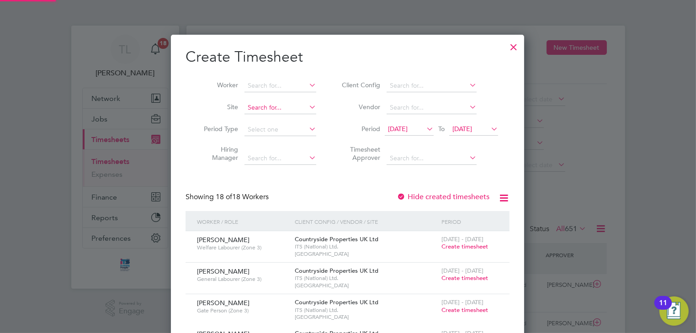
click at [283, 110] on input at bounding box center [280, 107] width 72 height 13
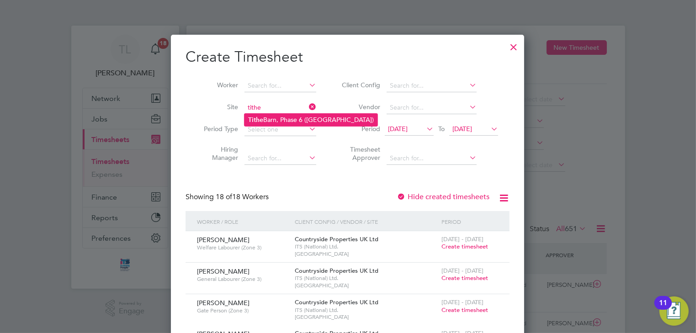
click at [283, 122] on li "Tithe Barn, Phase 6 ([GEOGRAPHIC_DATA])" at bounding box center [310, 120] width 133 height 12
type input "Tithe Barn, Phase 6 ([GEOGRAPHIC_DATA])"
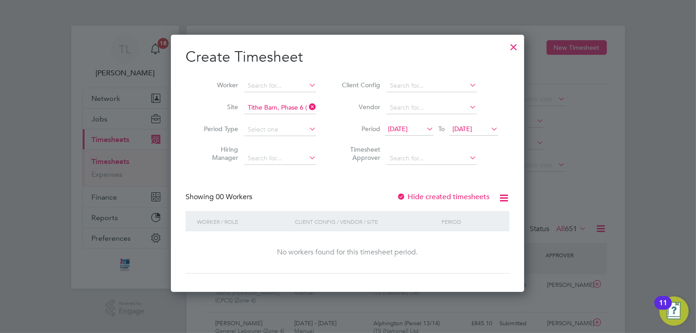
click at [404, 131] on span "[DATE]" at bounding box center [398, 129] width 20 height 8
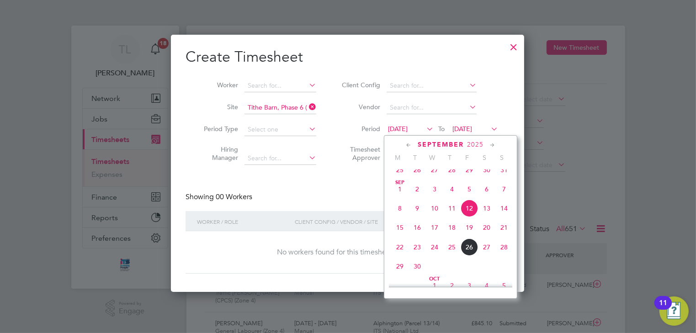
click at [398, 256] on span "22" at bounding box center [399, 246] width 17 height 17
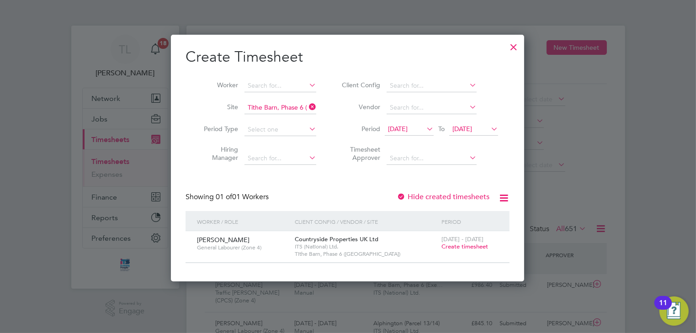
click at [451, 246] on span "Create timesheet" at bounding box center [464, 247] width 47 height 8
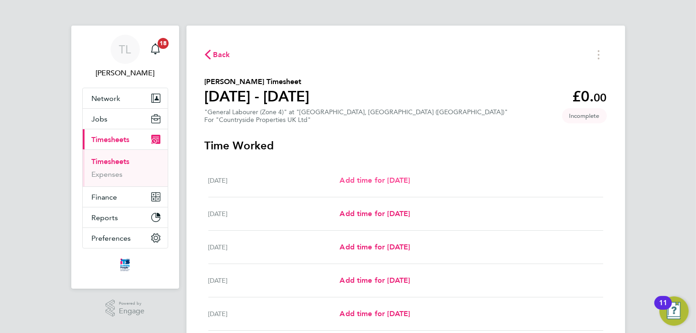
click at [386, 183] on span "Add time for [DATE]" at bounding box center [374, 180] width 70 height 9
select select "30"
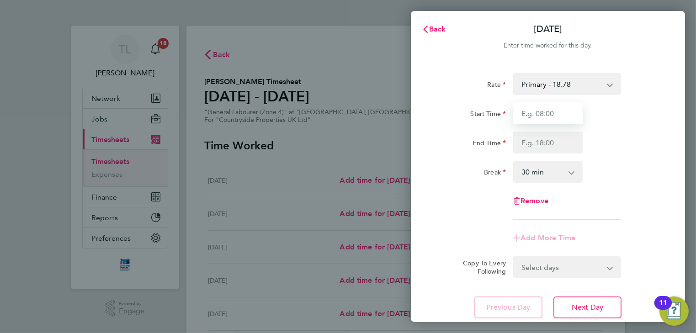
click at [539, 115] on input "Start Time" at bounding box center [547, 113] width 69 height 22
type input "07:30"
click at [538, 141] on input "End Time" at bounding box center [547, 143] width 69 height 22
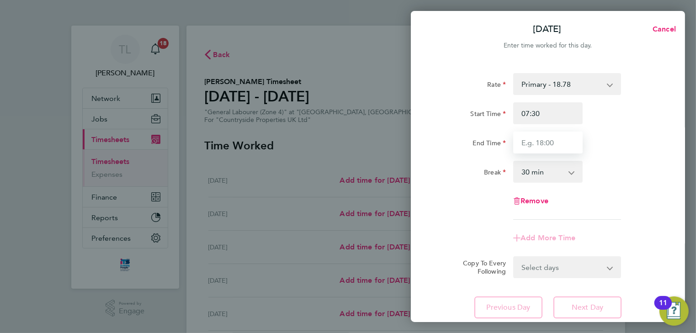
type input "17:00"
click at [545, 170] on select "0 min 15 min 30 min 45 min 60 min 75 min 90 min" at bounding box center [542, 172] width 57 height 20
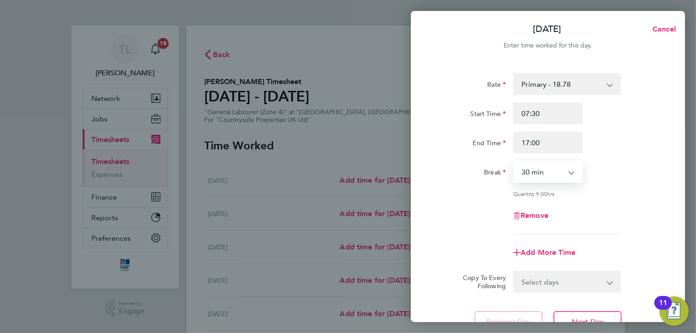
click at [514, 162] on select "0 min 15 min 30 min 45 min 60 min 75 min 90 min" at bounding box center [542, 172] width 57 height 20
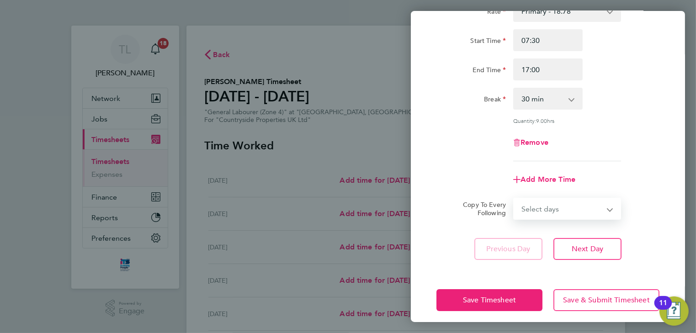
click at [587, 207] on select "Select days Day [DATE] [DATE] [DATE] [DATE]" at bounding box center [562, 209] width 96 height 20
select select "TUE"
click at [514, 199] on select "Select days Day [DATE] [DATE] [DATE] [DATE]" at bounding box center [562, 209] width 96 height 20
select select "[DATE]"
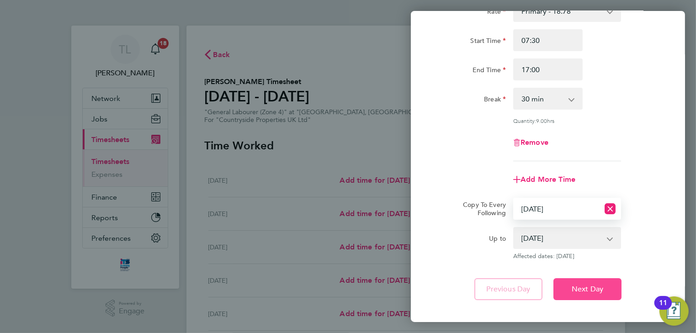
click at [567, 286] on button "Next Day" at bounding box center [587, 289] width 68 height 22
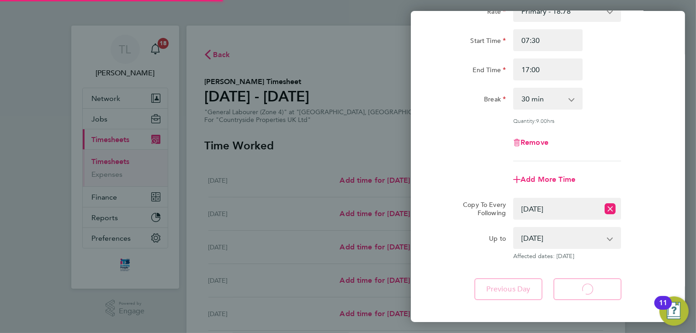
select select "30"
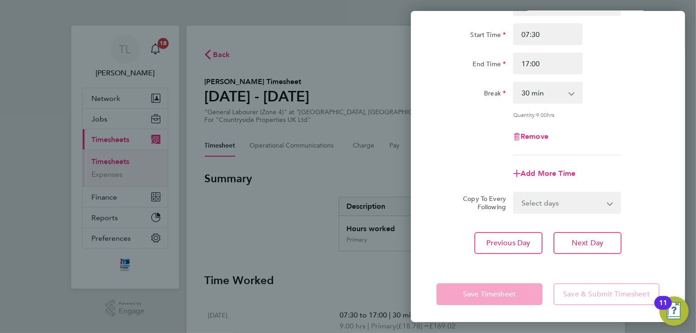
click at [576, 204] on select "Select days Day [DATE] [DATE] [DATE]" at bounding box center [562, 203] width 96 height 20
select select "WED"
click at [514, 193] on select "Select days Day [DATE] [DATE] [DATE]" at bounding box center [562, 203] width 96 height 20
select select "[DATE]"
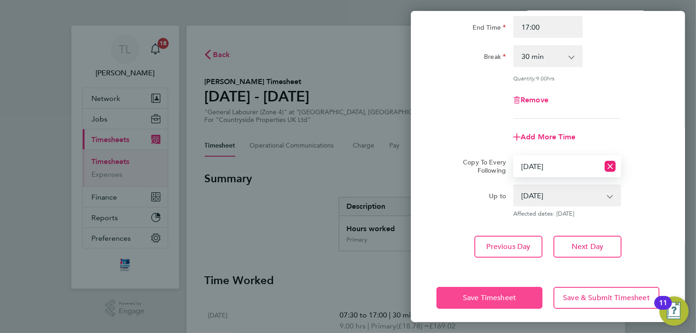
click at [501, 293] on span "Save Timesheet" at bounding box center [489, 297] width 53 height 9
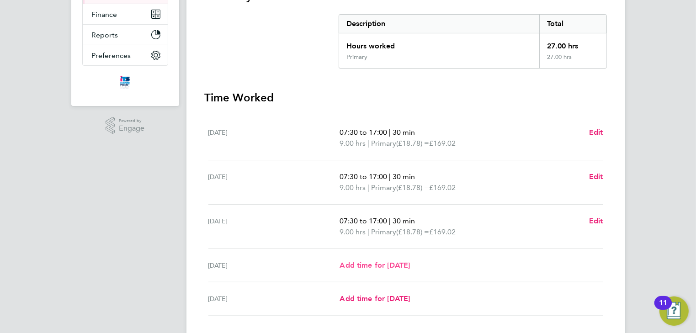
click at [410, 265] on span "Add time for [DATE]" at bounding box center [374, 265] width 70 height 9
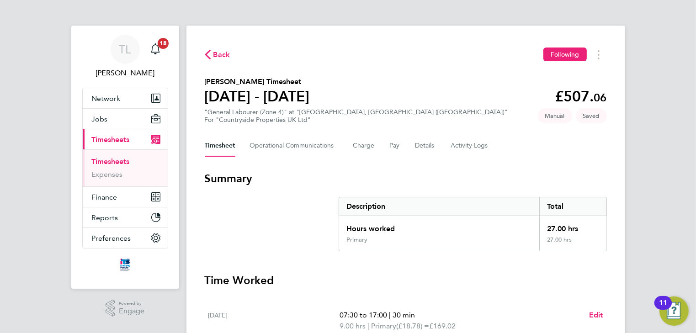
select select "30"
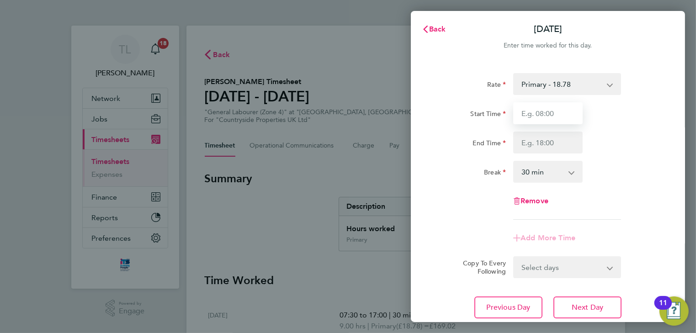
click at [535, 118] on input "Start Time" at bounding box center [547, 113] width 69 height 22
type input "07:30"
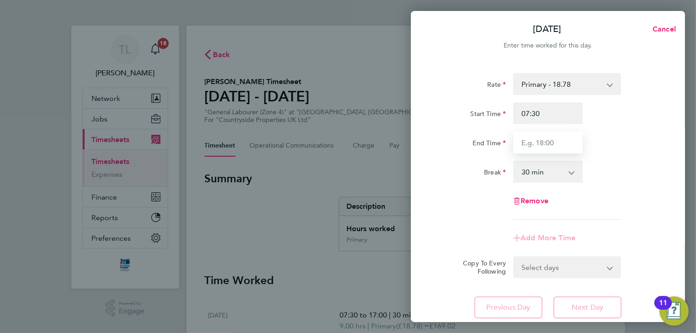
click at [541, 142] on input "End Time" at bounding box center [547, 143] width 69 height 22
type input "17:00"
click at [540, 174] on select "0 min 15 min 30 min 45 min 60 min 75 min 90 min" at bounding box center [542, 172] width 57 height 20
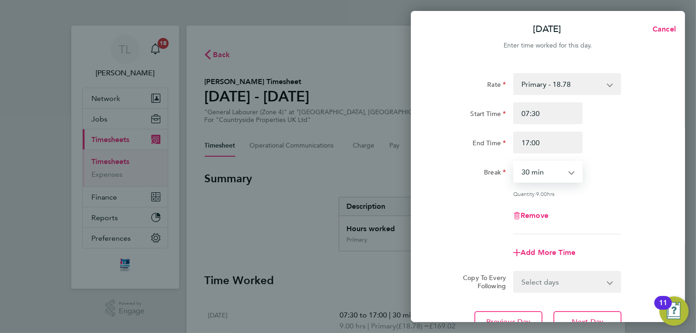
click at [514, 162] on select "0 min 15 min 30 min 45 min 60 min 75 min 90 min" at bounding box center [542, 172] width 57 height 20
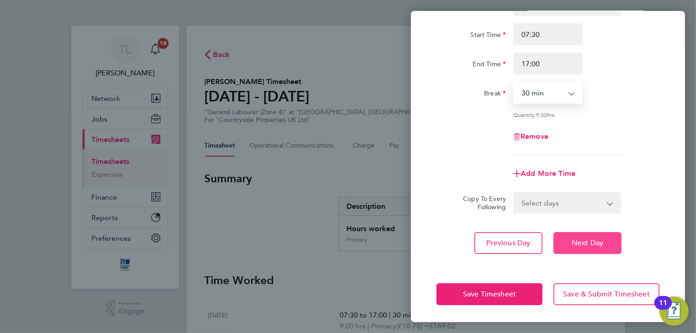
click at [572, 243] on span "Next Day" at bounding box center [588, 242] width 32 height 9
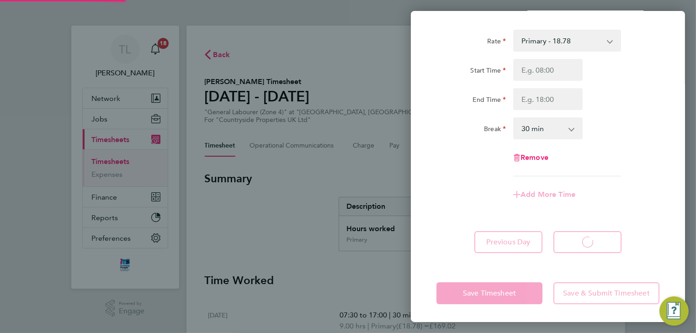
select select "30"
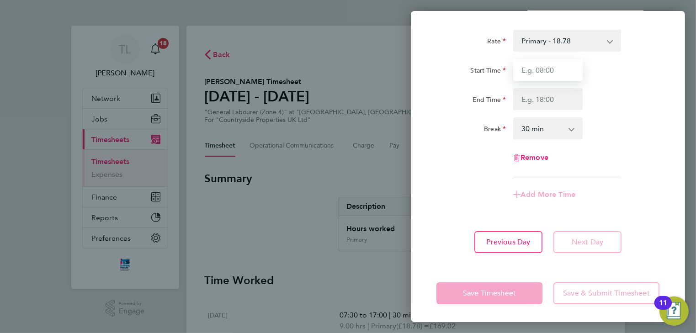
click at [551, 71] on input "Start Time" at bounding box center [547, 70] width 69 height 22
type input "07:30"
click at [546, 99] on input "End Time" at bounding box center [547, 99] width 69 height 22
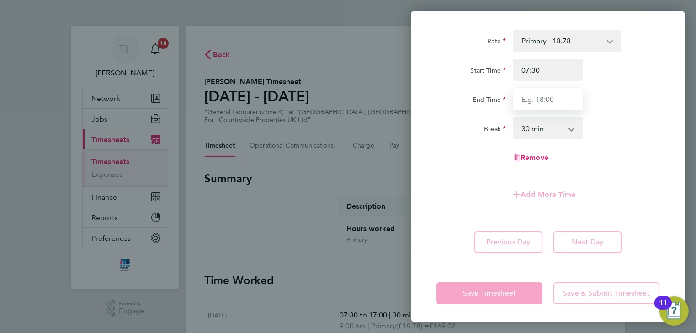
type input "17:00"
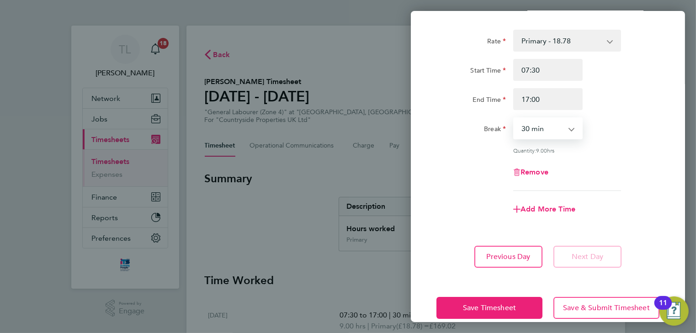
click at [552, 132] on select "0 min 15 min 30 min 45 min 60 min 75 min 90 min" at bounding box center [542, 128] width 57 height 20
click at [514, 118] on select "0 min 15 min 30 min 45 min 60 min 75 min 90 min" at bounding box center [542, 128] width 57 height 20
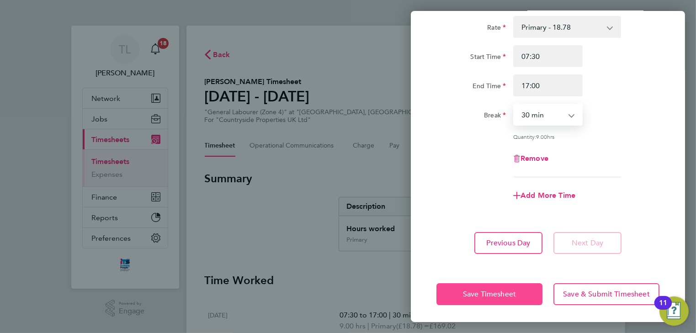
click at [506, 293] on span "Save Timesheet" at bounding box center [489, 294] width 53 height 9
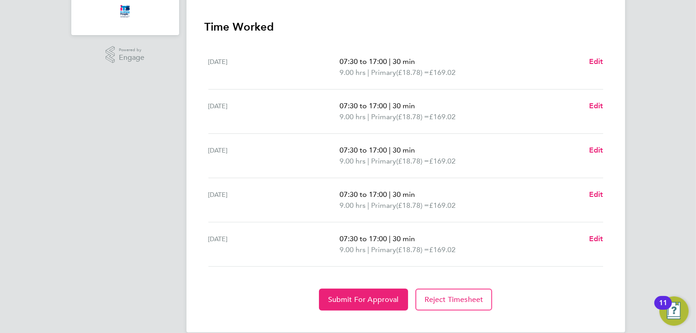
scroll to position [267, 0]
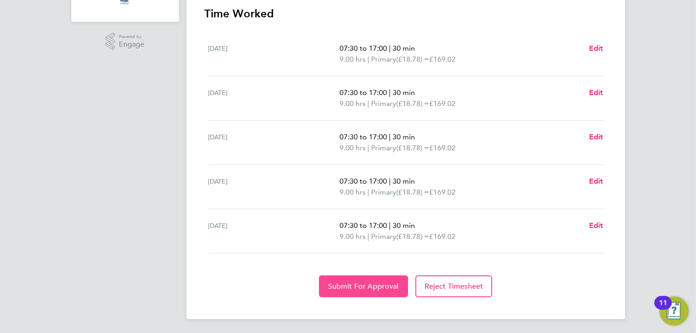
click at [375, 285] on span "Submit For Approval" at bounding box center [363, 286] width 71 height 9
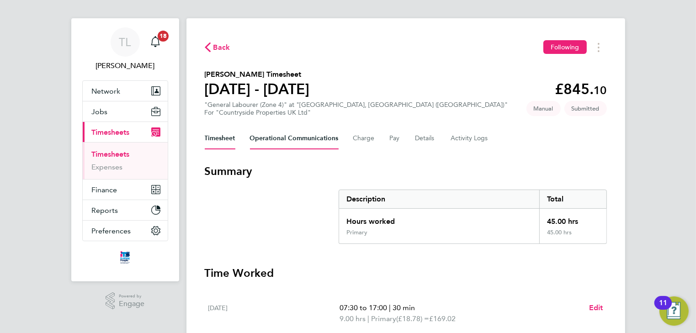
scroll to position [0, 0]
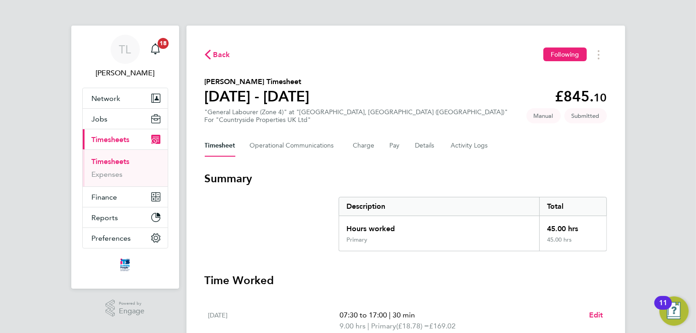
click at [222, 53] on span "Back" at bounding box center [221, 54] width 17 height 11
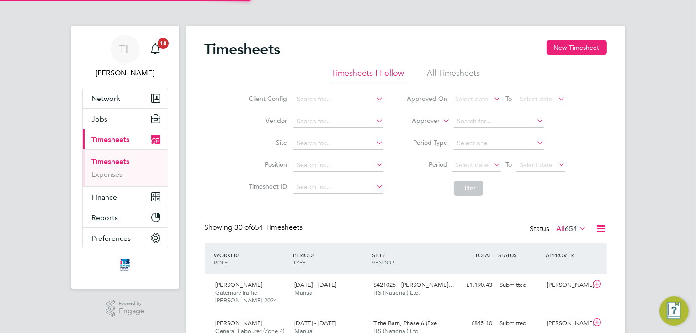
scroll to position [23, 79]
